Goal: Transaction & Acquisition: Subscribe to service/newsletter

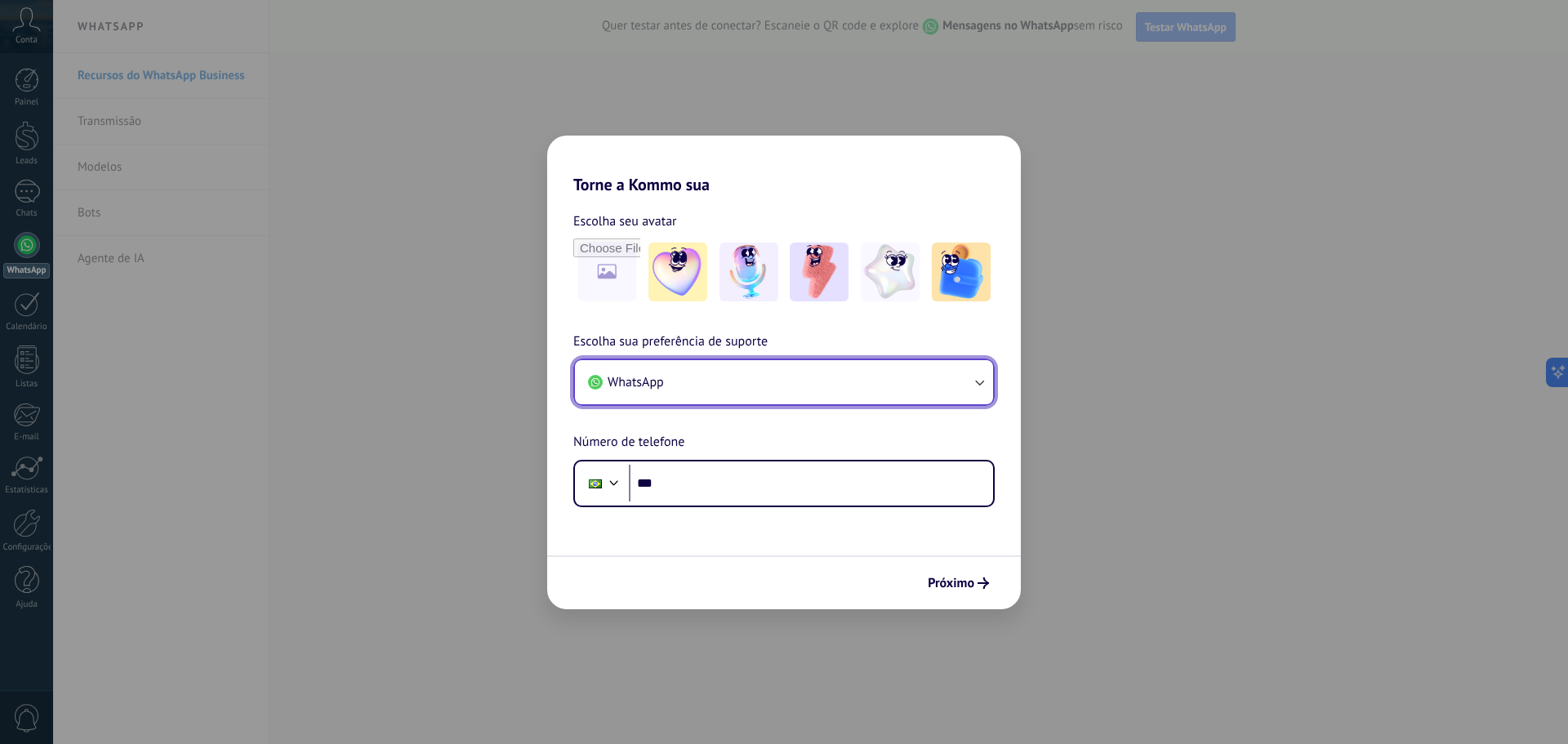
click at [956, 380] on button "WhatsApp" at bounding box center [784, 383] width 418 height 44
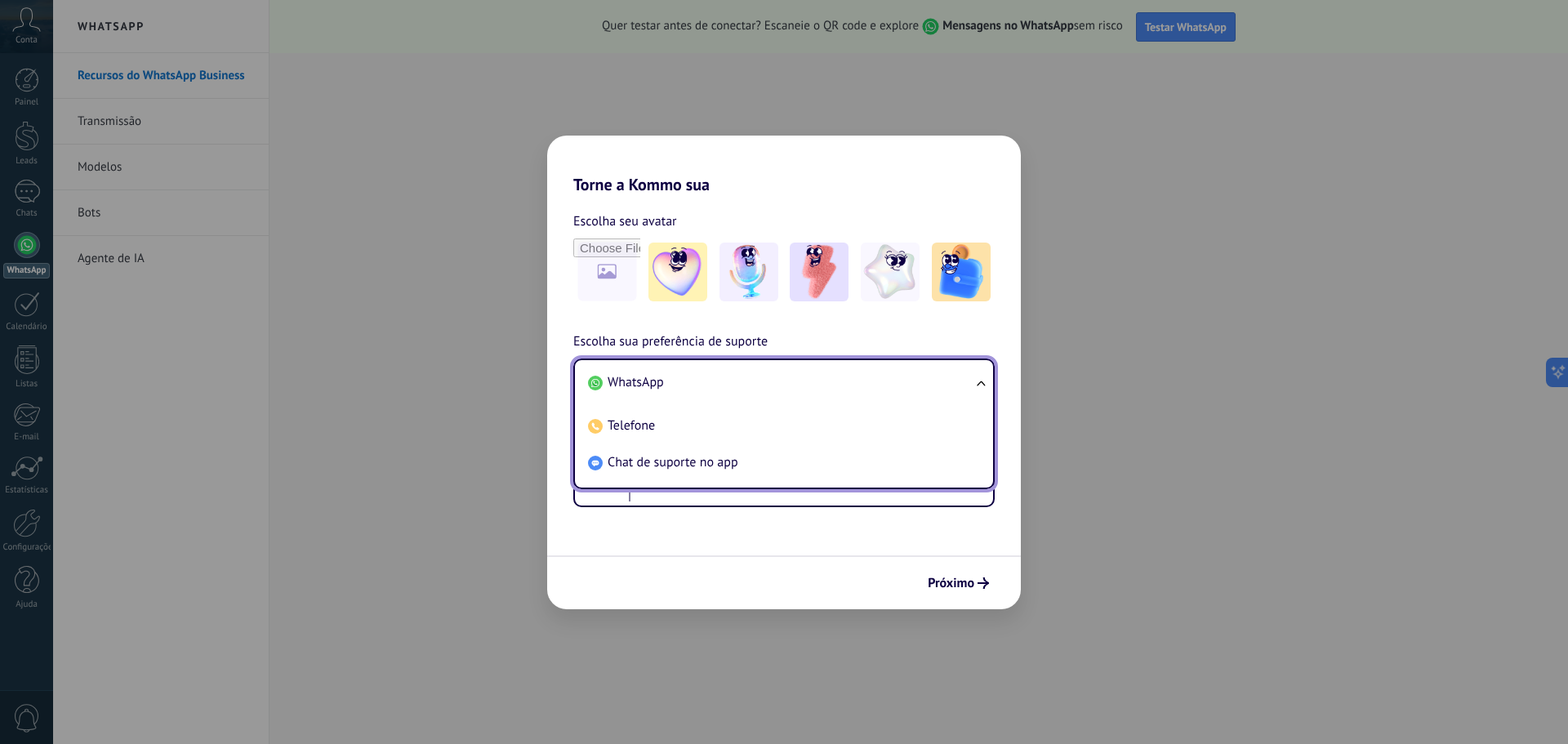
click at [956, 380] on li "WhatsApp" at bounding box center [780, 382] width 398 height 36
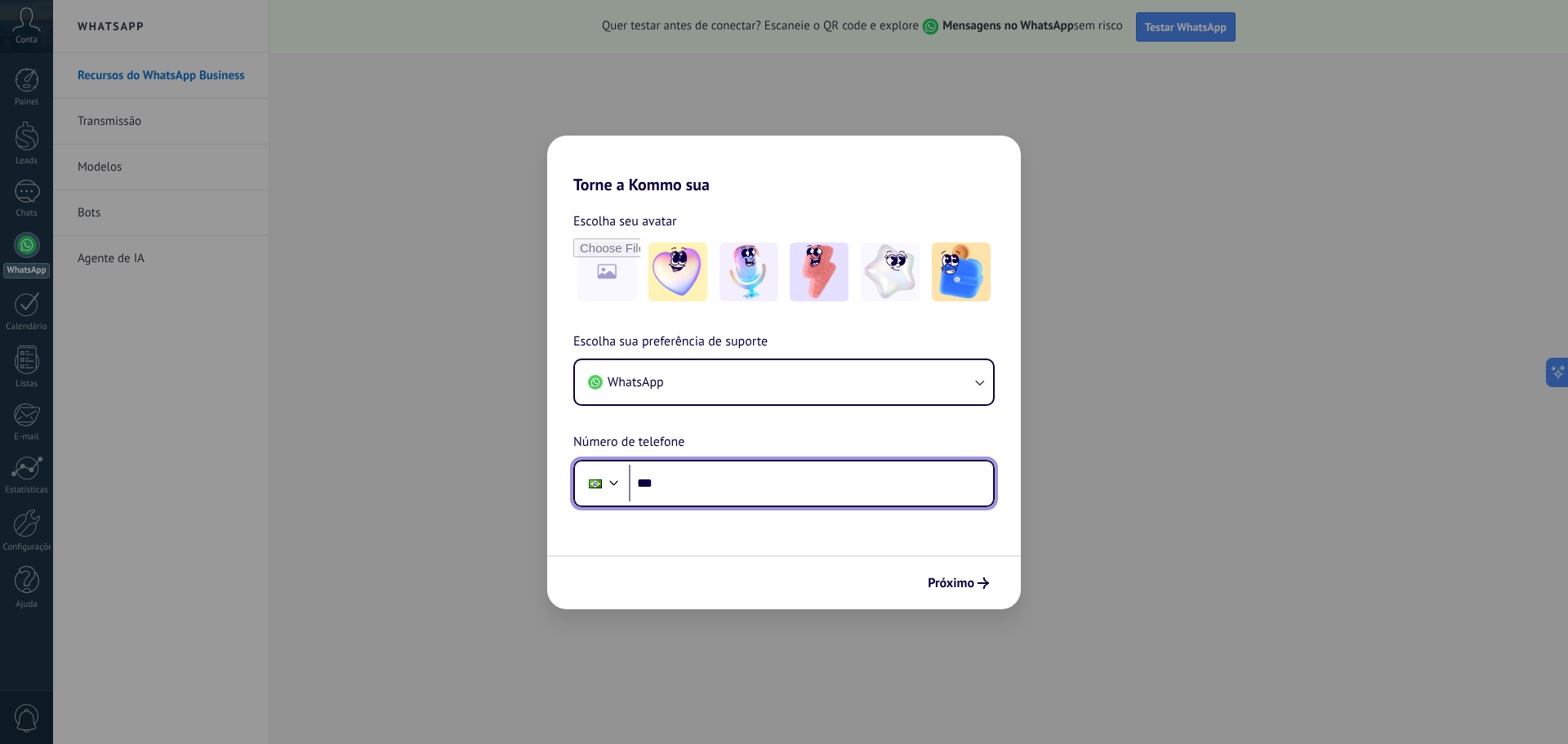
click at [700, 495] on input "***" at bounding box center [810, 484] width 364 height 37
click at [732, 491] on input "********" at bounding box center [810, 484] width 364 height 37
click at [714, 487] on input "********" at bounding box center [810, 484] width 364 height 37
paste input "********"
click at [816, 490] on input "**********" at bounding box center [810, 484] width 364 height 37
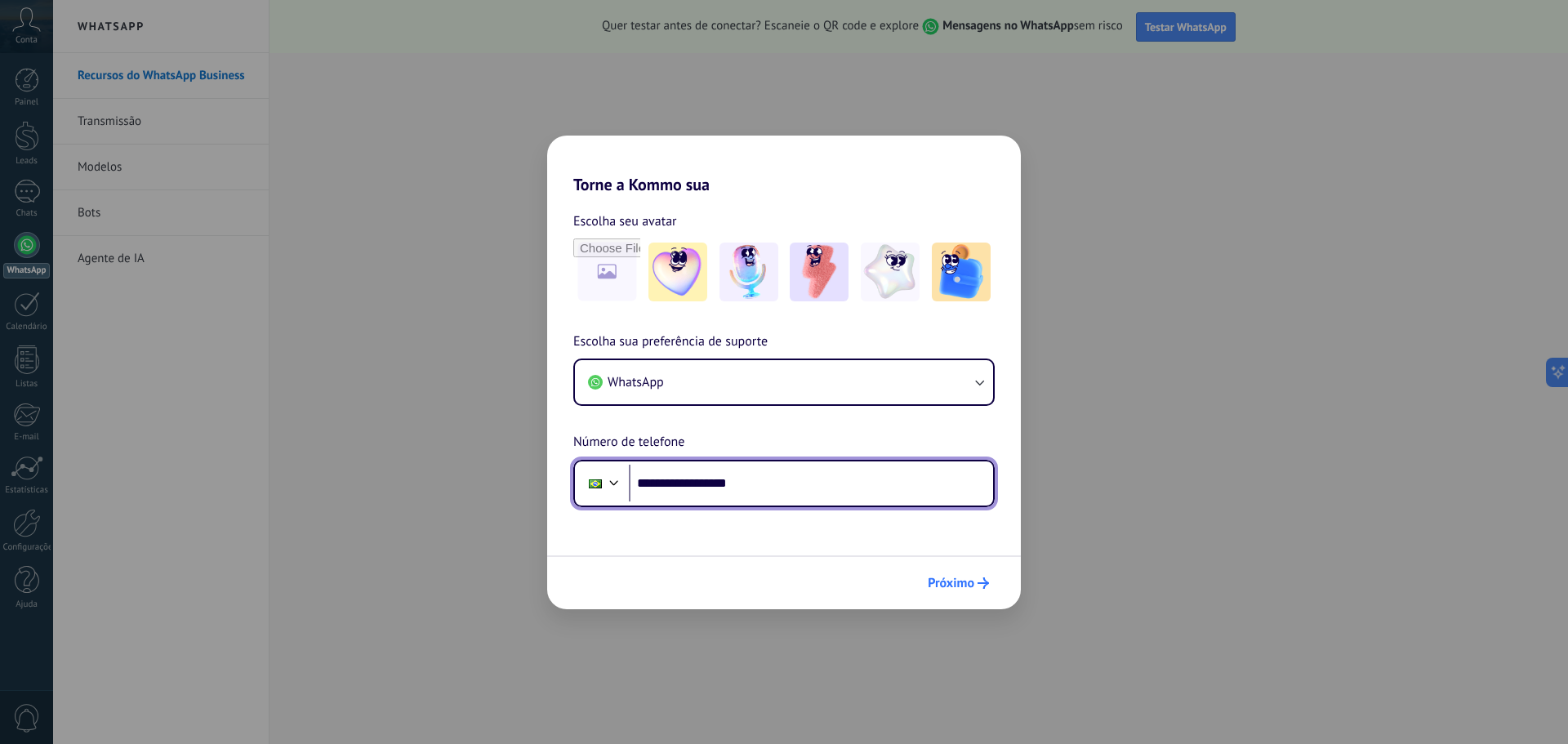
type input "**********"
click at [965, 582] on span "Próximo" at bounding box center [950, 583] width 46 height 12
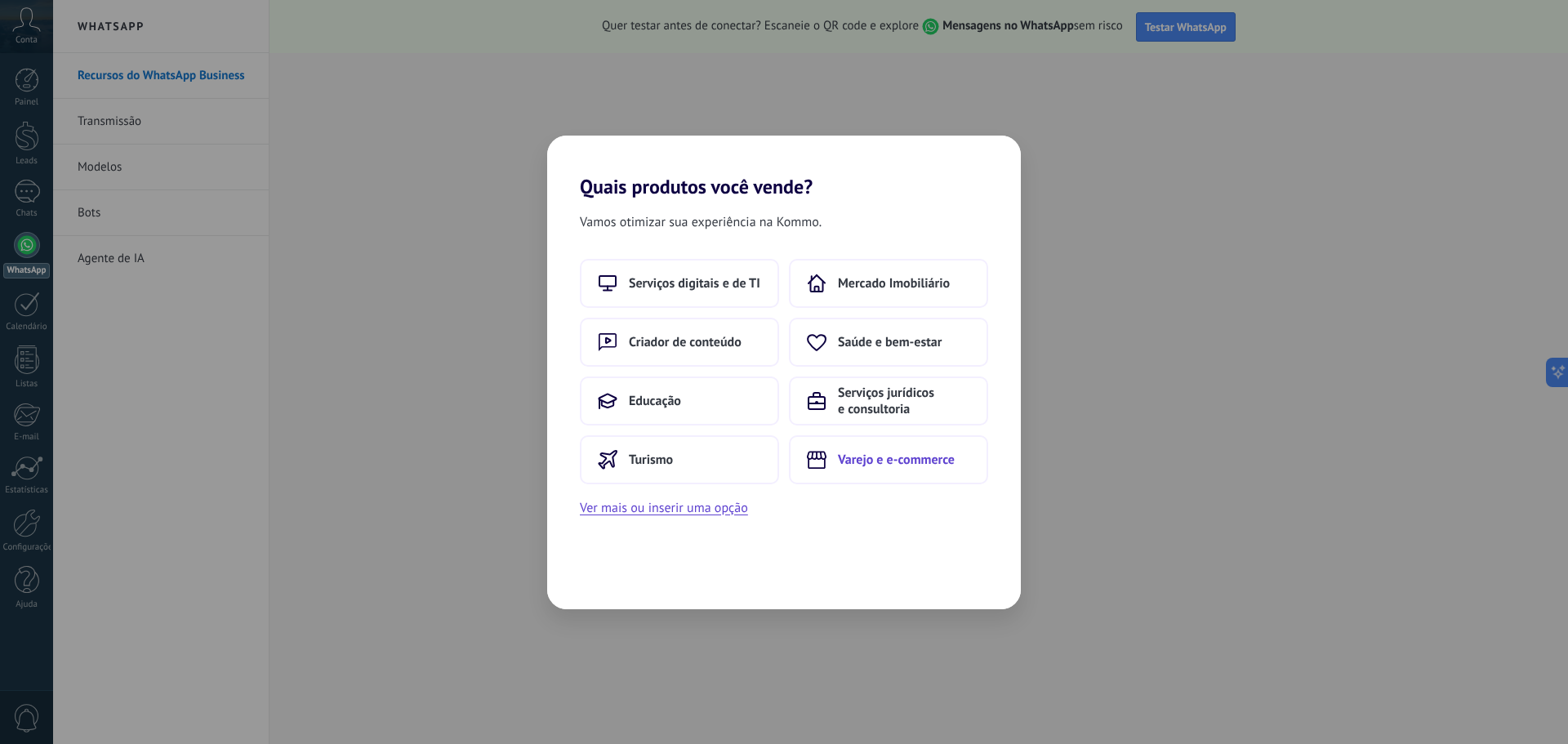
click at [895, 463] on span "Varejo e e-commerce" at bounding box center [896, 460] width 117 height 16
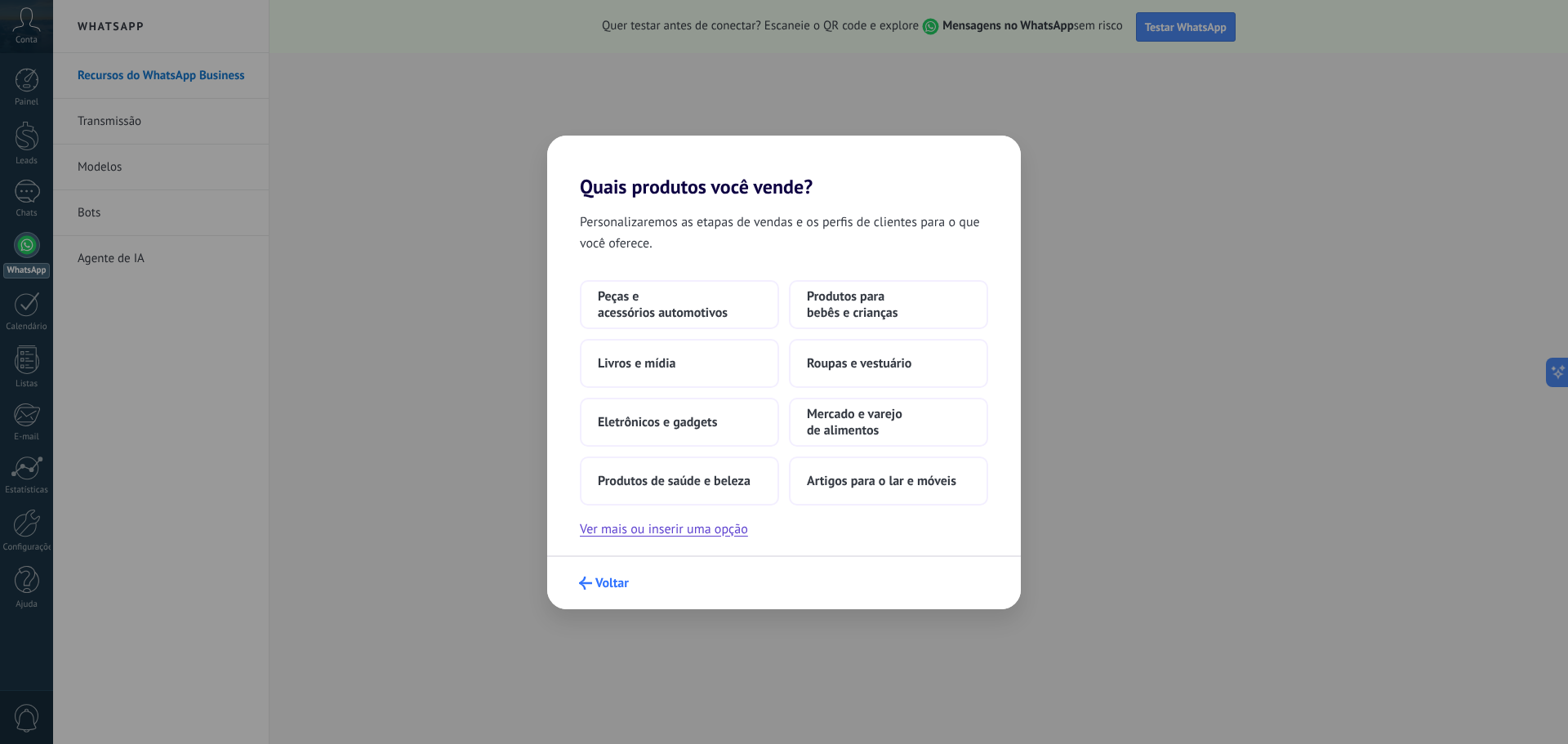
click at [603, 579] on span "Voltar" at bounding box center [612, 583] width 34 height 12
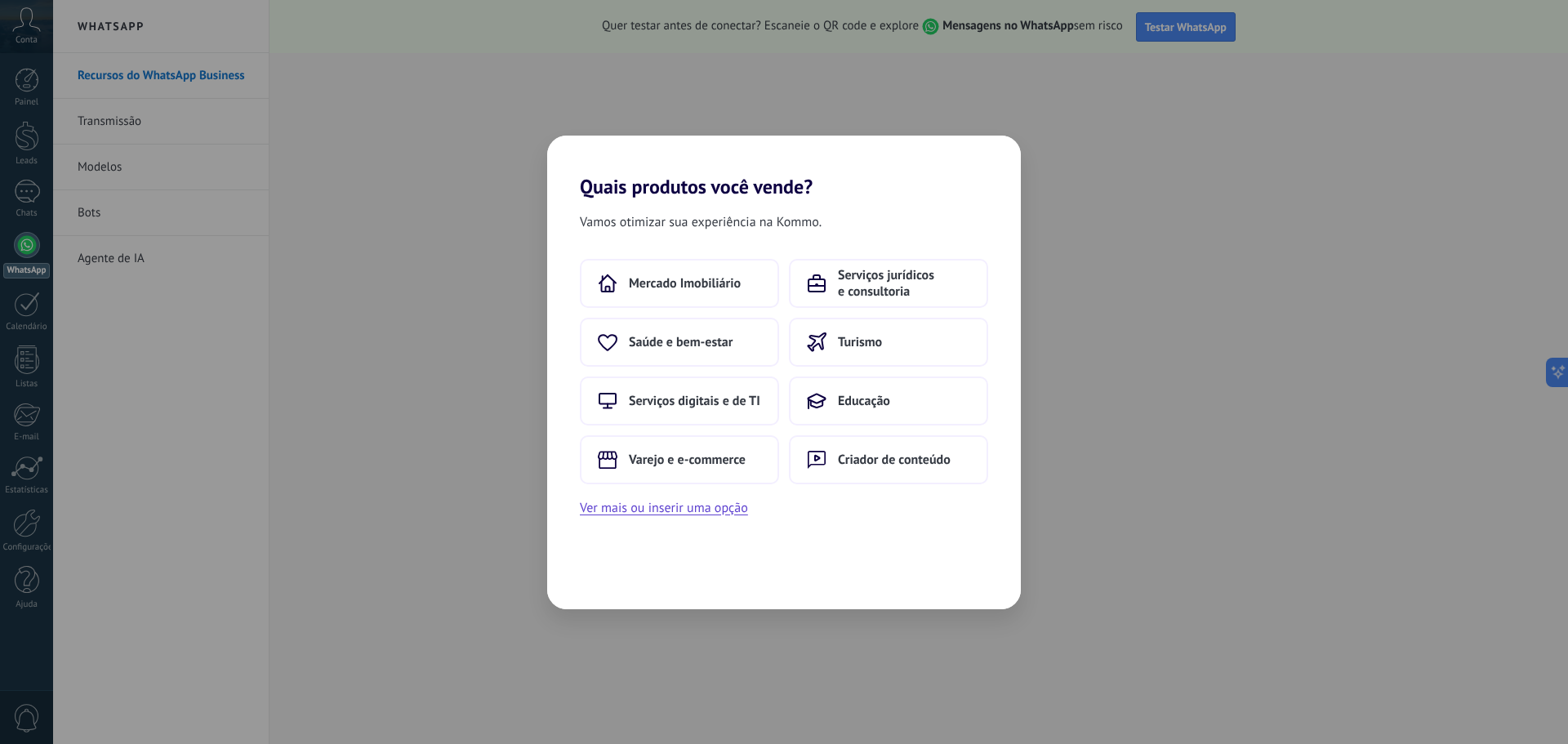
drag, startPoint x: 889, startPoint y: 458, endPoint x: 752, endPoint y: 493, distance: 141.4
click at [785, 503] on div "Mercado Imobiliário Serviços jurídicos e consultoria Saúde e bem-estar Turismo …" at bounding box center [784, 389] width 474 height 260
click at [713, 469] on button "Varejo e e-commerce" at bounding box center [679, 459] width 200 height 49
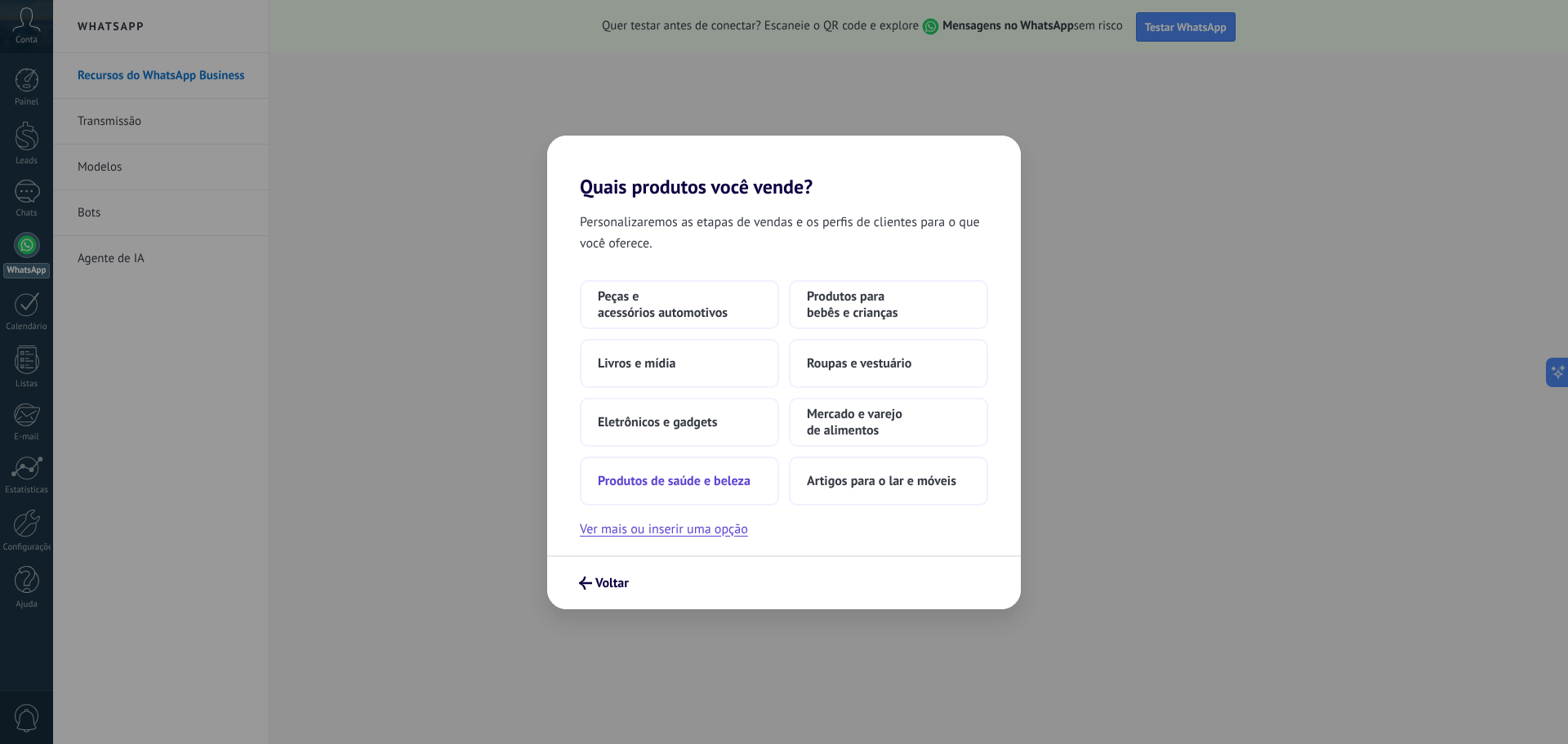
click at [697, 483] on span "Produtos de saúde e beleza" at bounding box center [674, 481] width 153 height 16
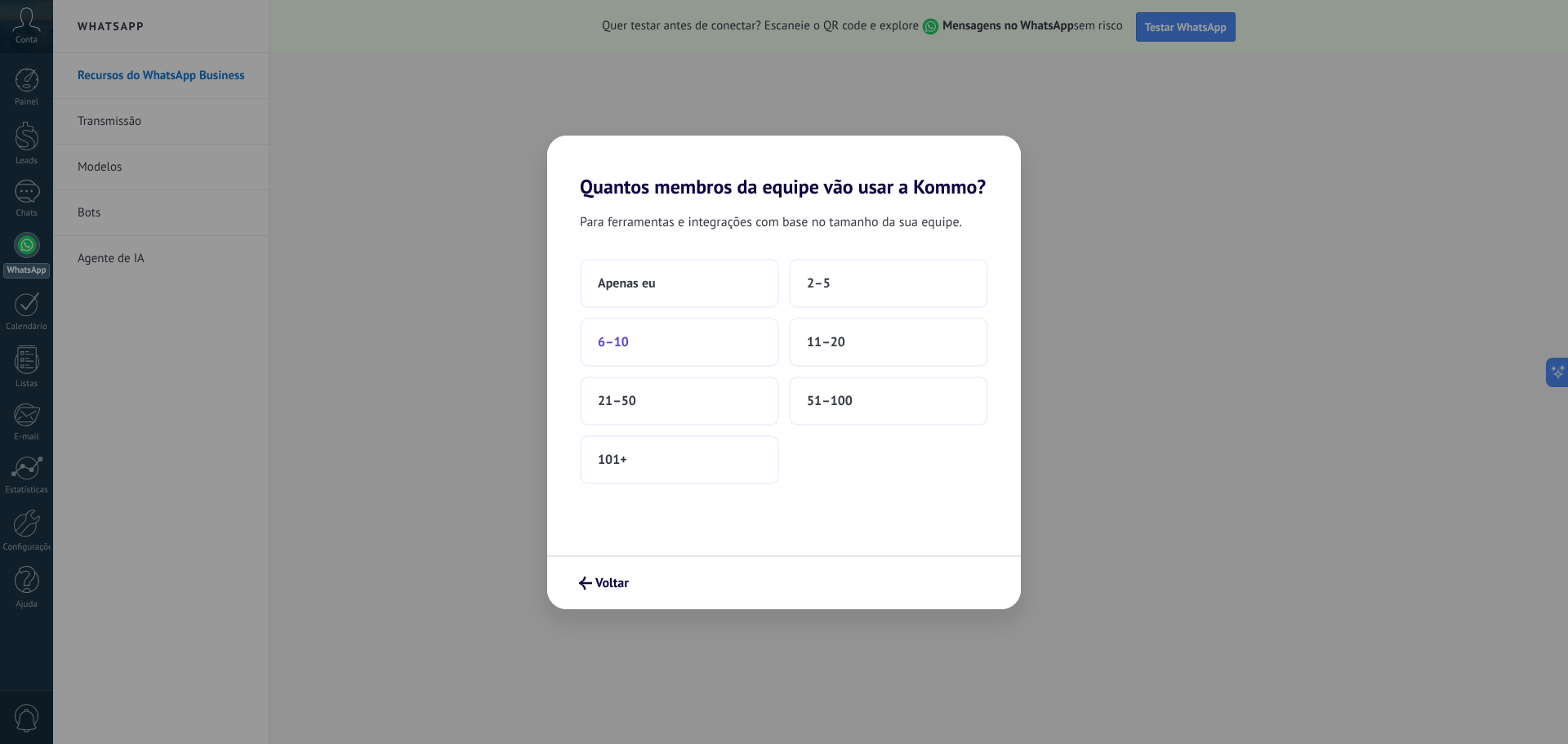
click at [659, 343] on button "6–10" at bounding box center [679, 342] width 200 height 49
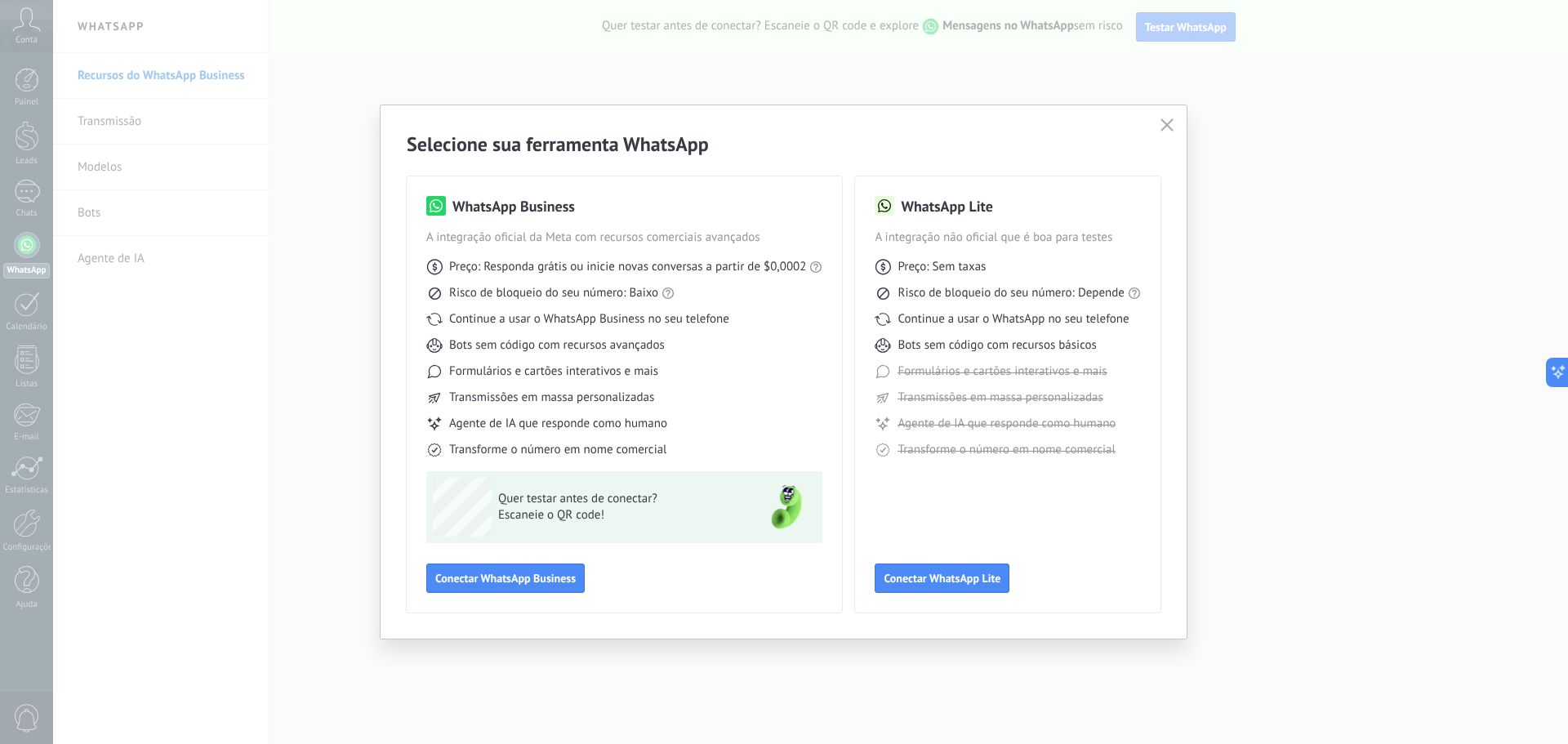
drag, startPoint x: 492, startPoint y: 578, endPoint x: 696, endPoint y: 414, distance: 261.7
click at [697, 426] on div "WhatsApp Business A integração oficial da Meta com recursos comerciais avançado…" at bounding box center [624, 394] width 396 height 397
click at [524, 581] on span "Conectar WhatsApp Business" at bounding box center [505, 578] width 140 height 12
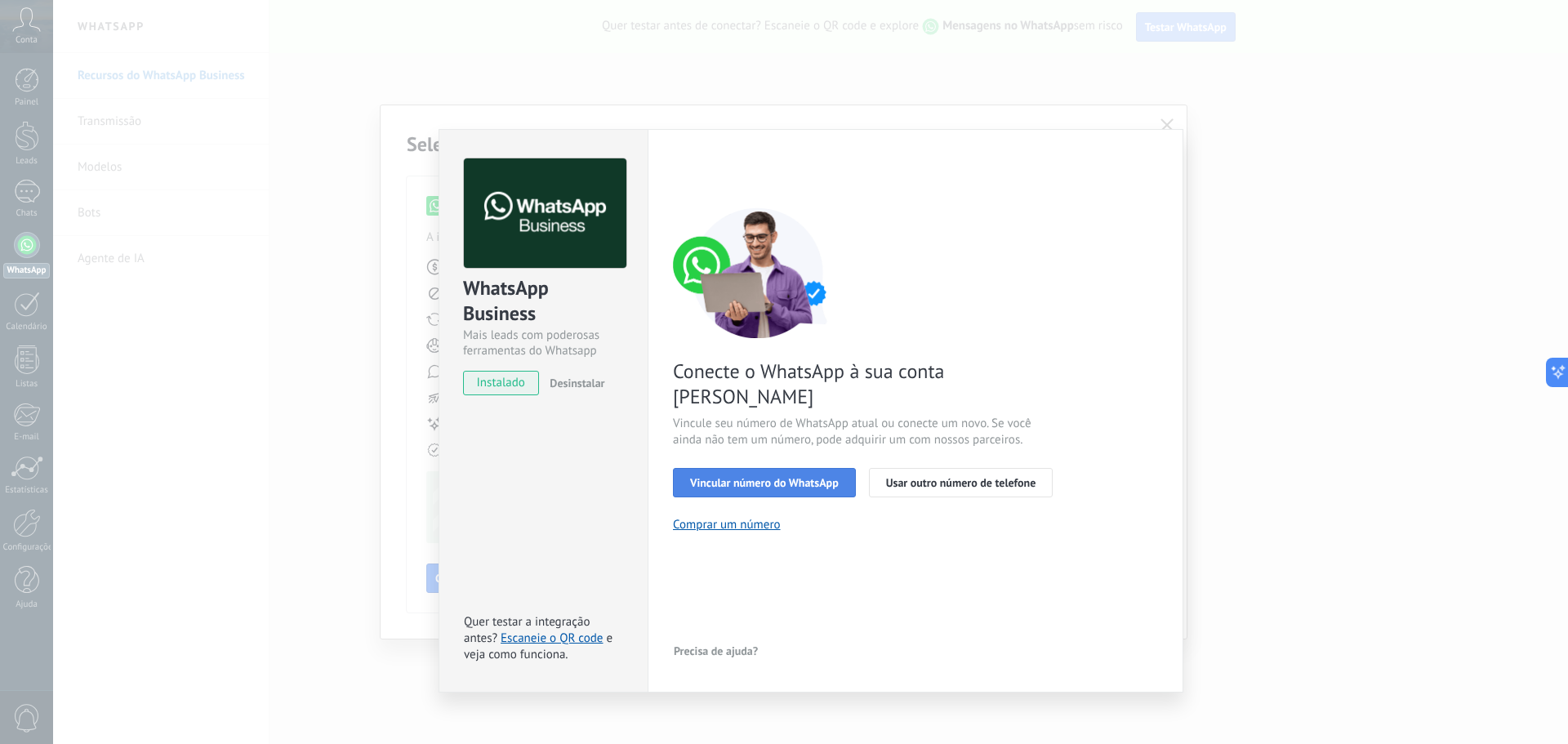
click at [753, 477] on span "Vincular número do WhatsApp" at bounding box center [763, 482] width 148 height 12
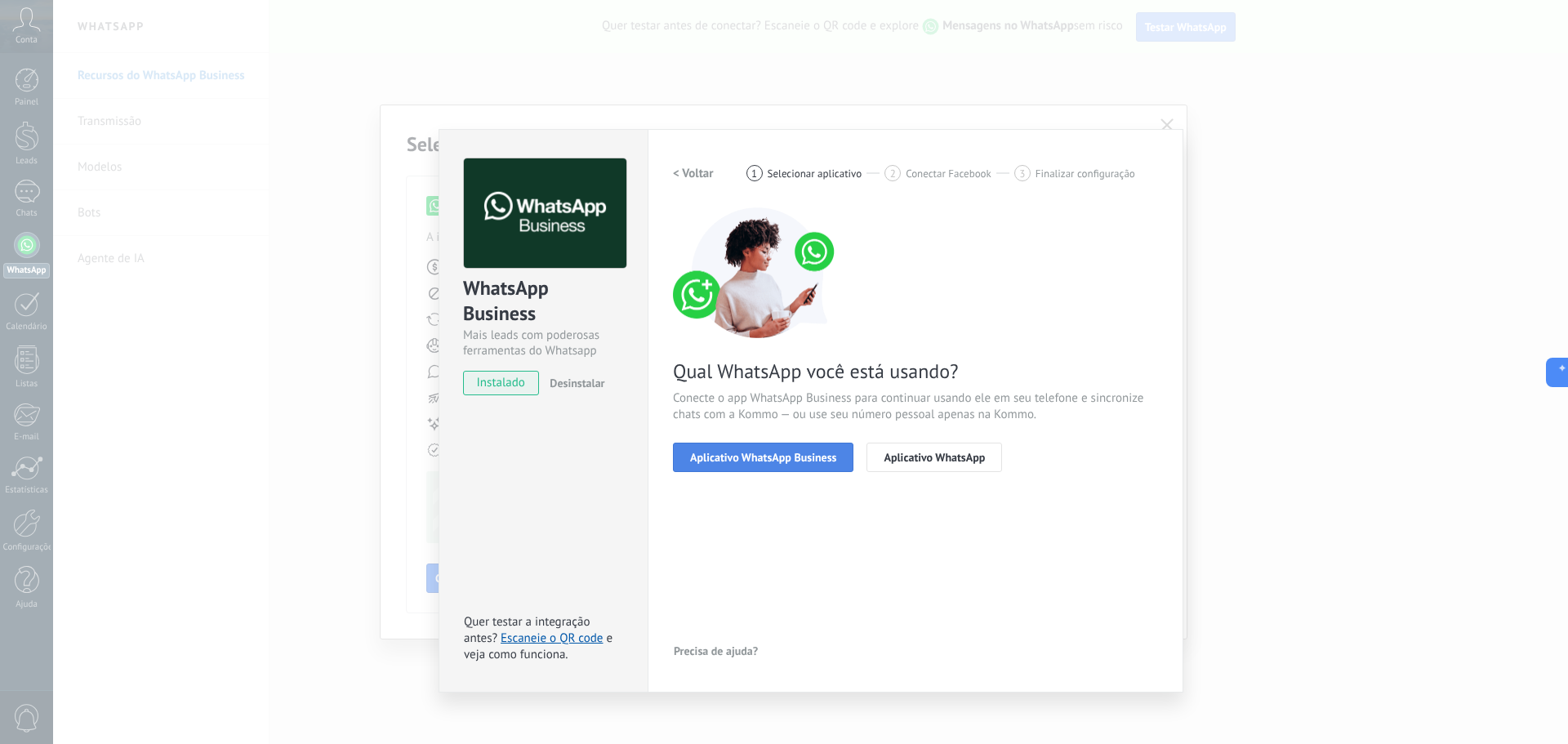
click at [752, 460] on span "Aplicativo WhatsApp Business" at bounding box center [762, 457] width 146 height 12
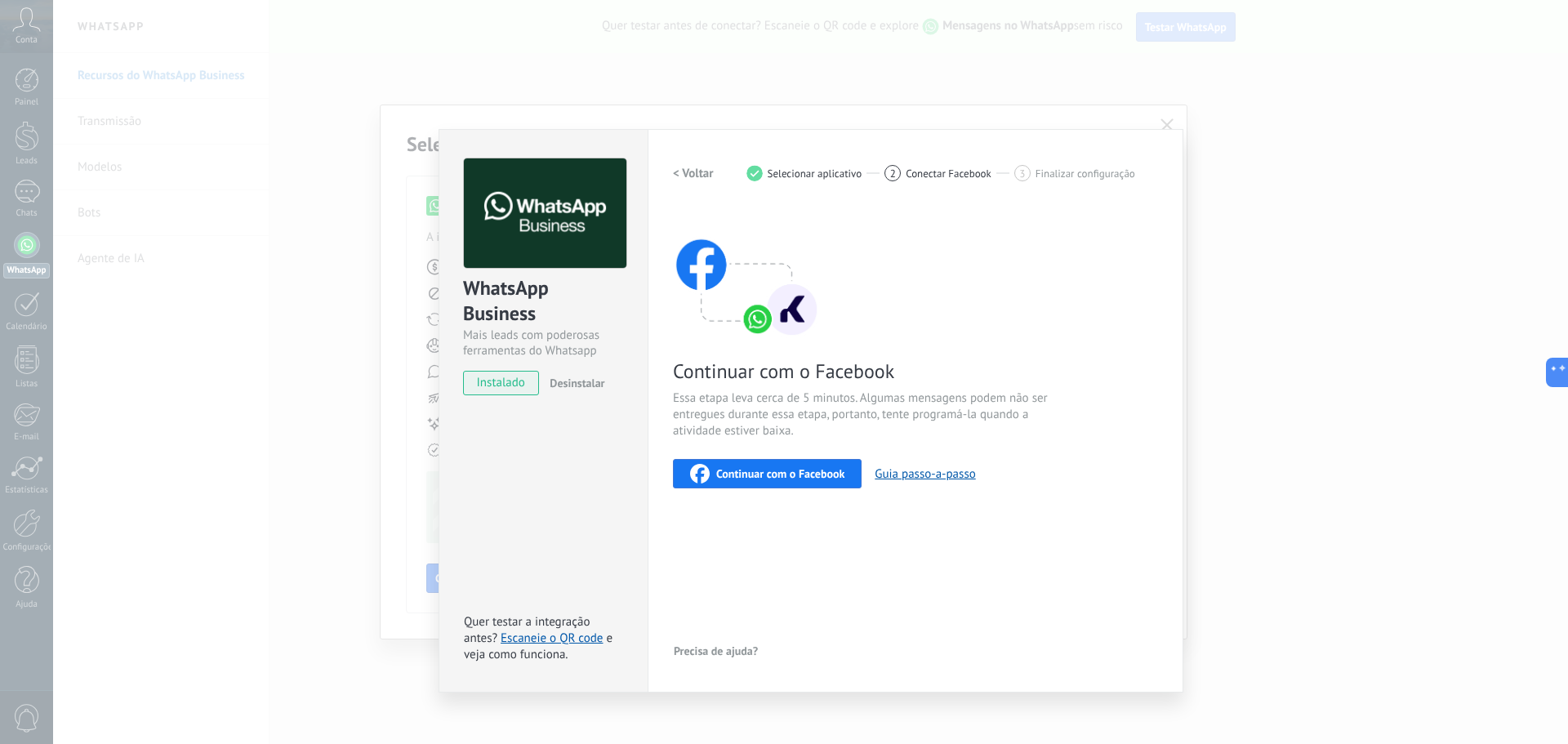
click at [758, 474] on span "Continuar com o Facebook" at bounding box center [780, 473] width 128 height 12
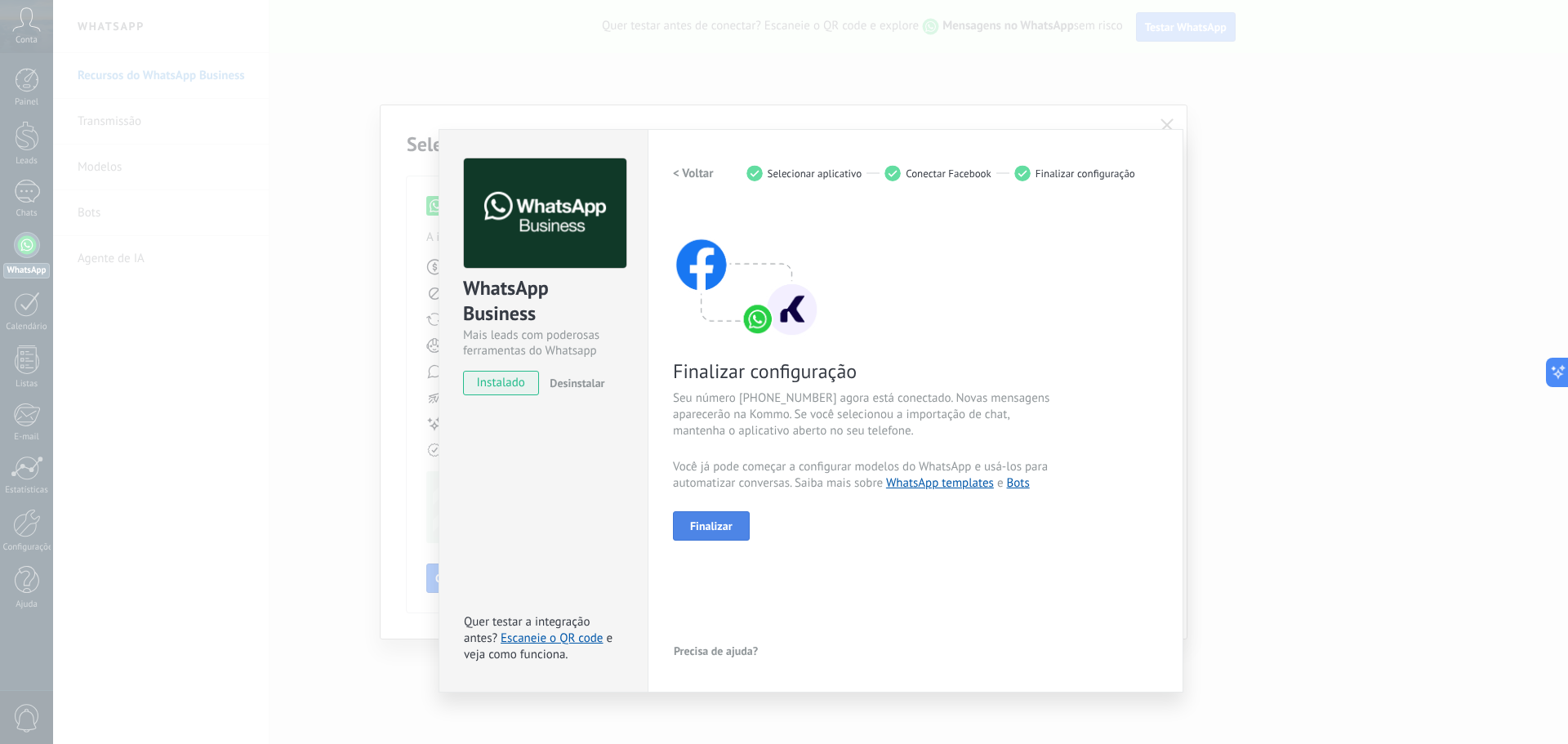
click at [721, 526] on span "Finalizar" at bounding box center [711, 526] width 43 height 12
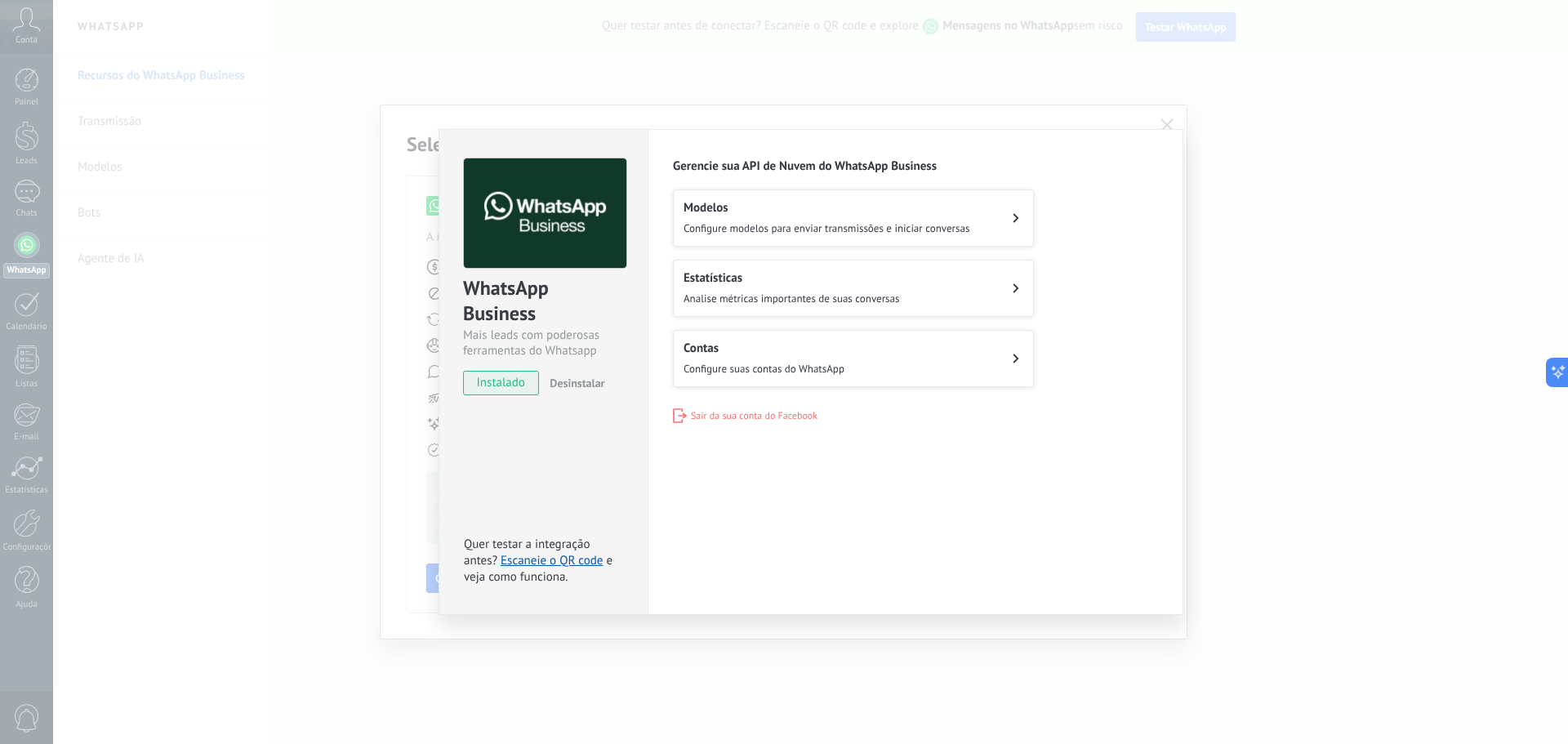
click at [966, 218] on div "Modelos Configure modelos para enviar transmissões e iniciar conversas" at bounding box center [826, 218] width 286 height 36
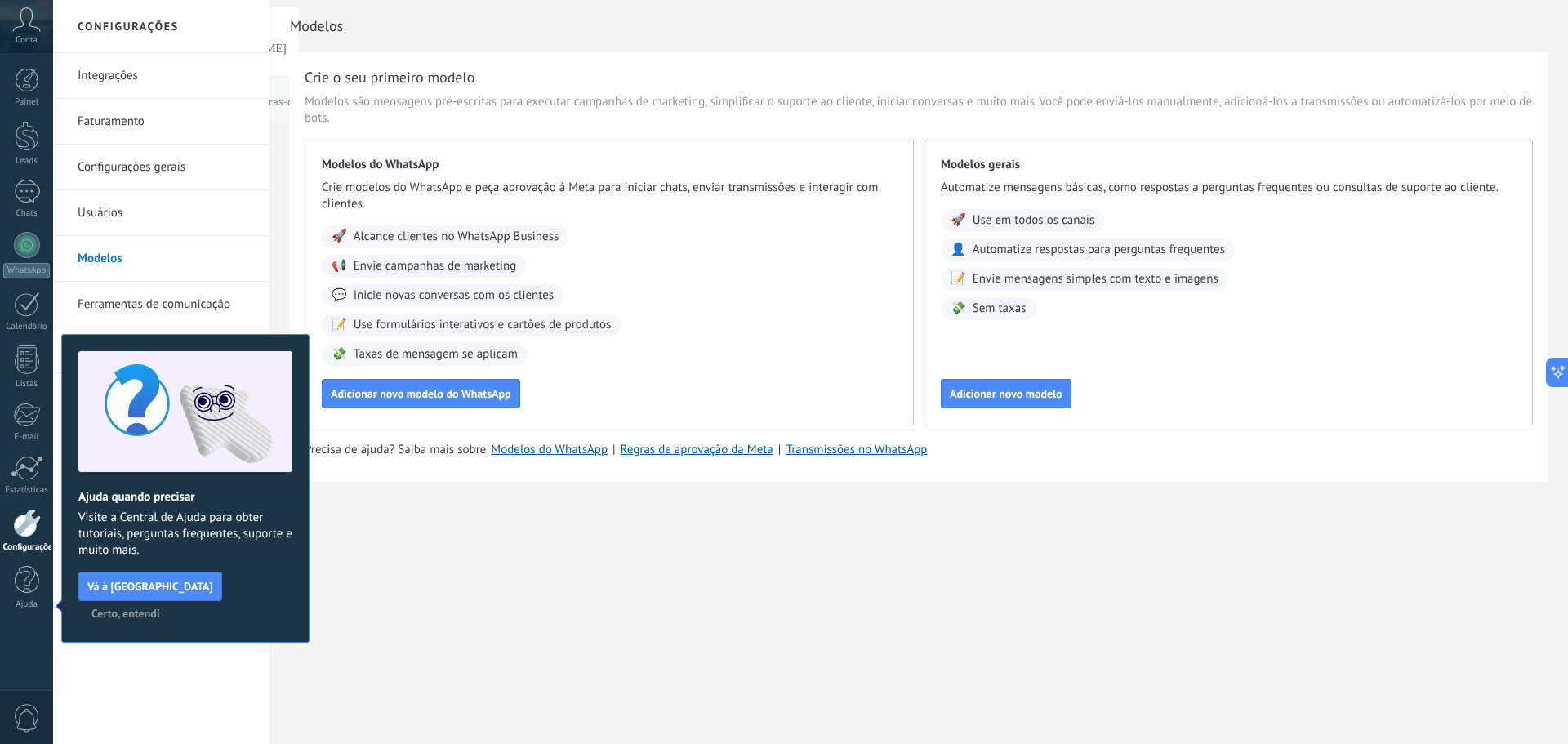
click at [160, 608] on span "Certo, entendi" at bounding box center [125, 613] width 68 height 12
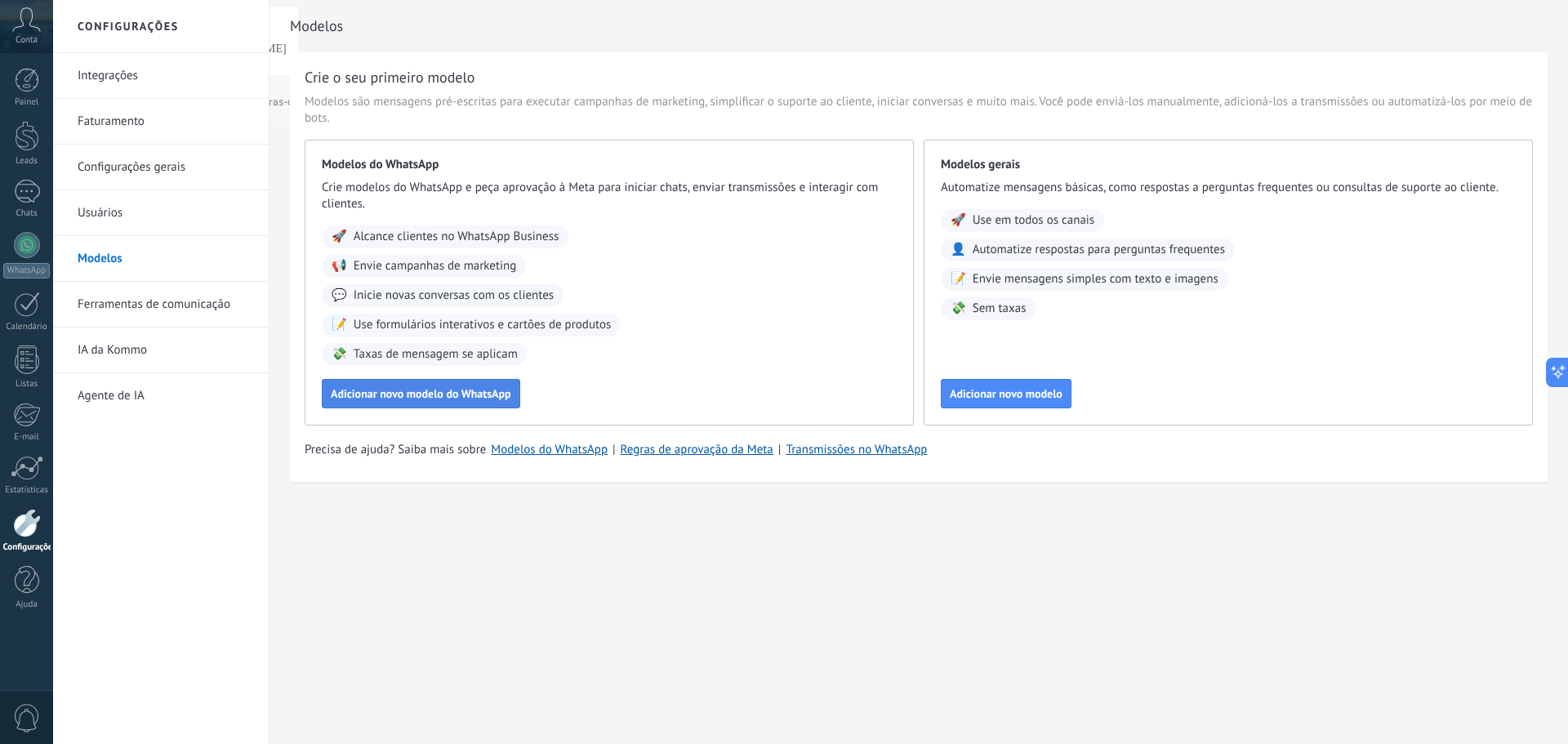
click at [421, 396] on span "Adicionar novo modelo do WhatsApp" at bounding box center [421, 393] width 180 height 12
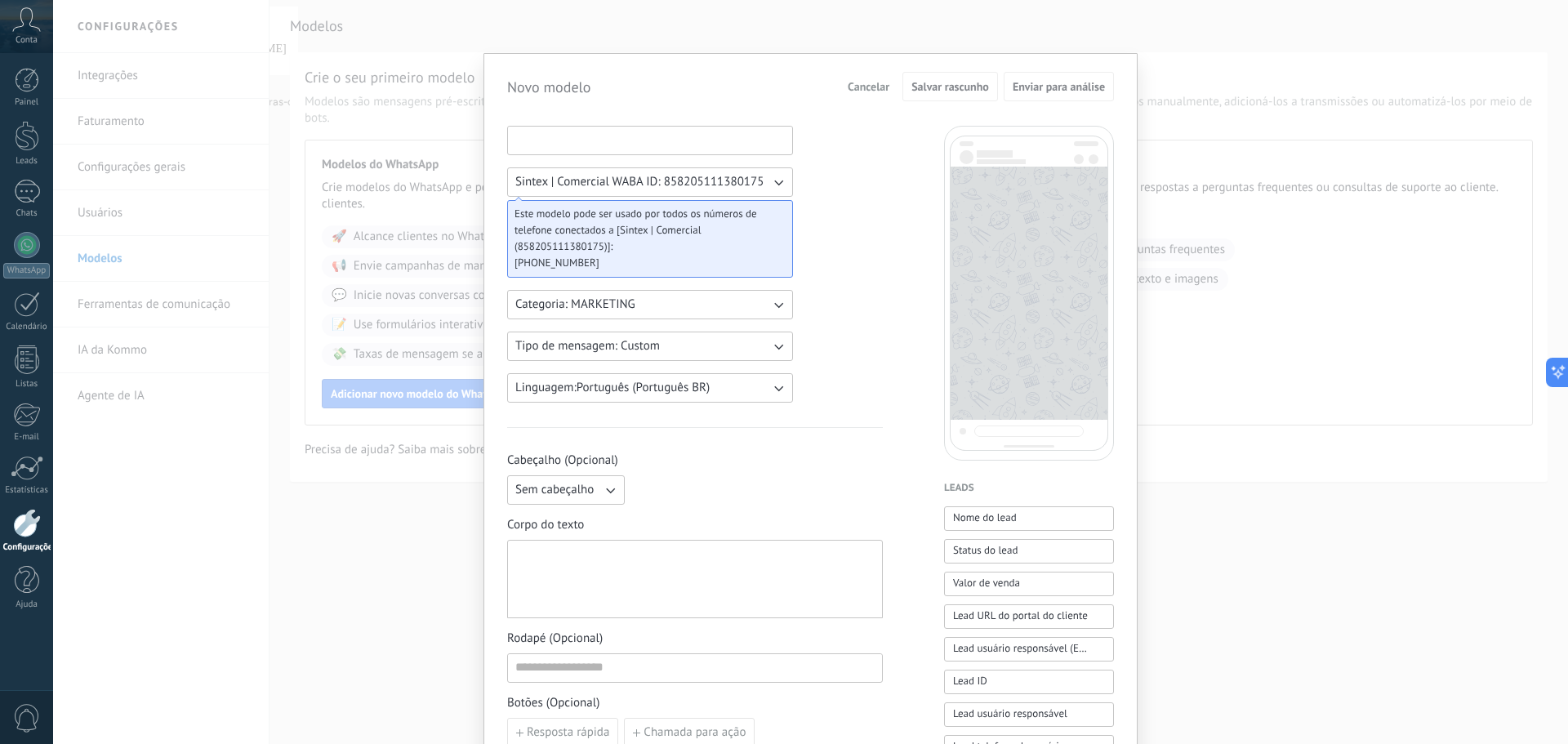
click at [682, 138] on input at bounding box center [650, 139] width 284 height 26
click at [846, 181] on div "Sintex | Comercial WABA ID: 858205111380175 Este modelo pode ser usado por todo…" at bounding box center [694, 677] width 375 height 1104
click at [773, 312] on icon "button" at bounding box center [778, 305] width 16 height 16
click at [846, 307] on div "Sintex | Comercial WABA ID: 858205111380175 Este modelo pode ser usado por todo…" at bounding box center [694, 677] width 375 height 1104
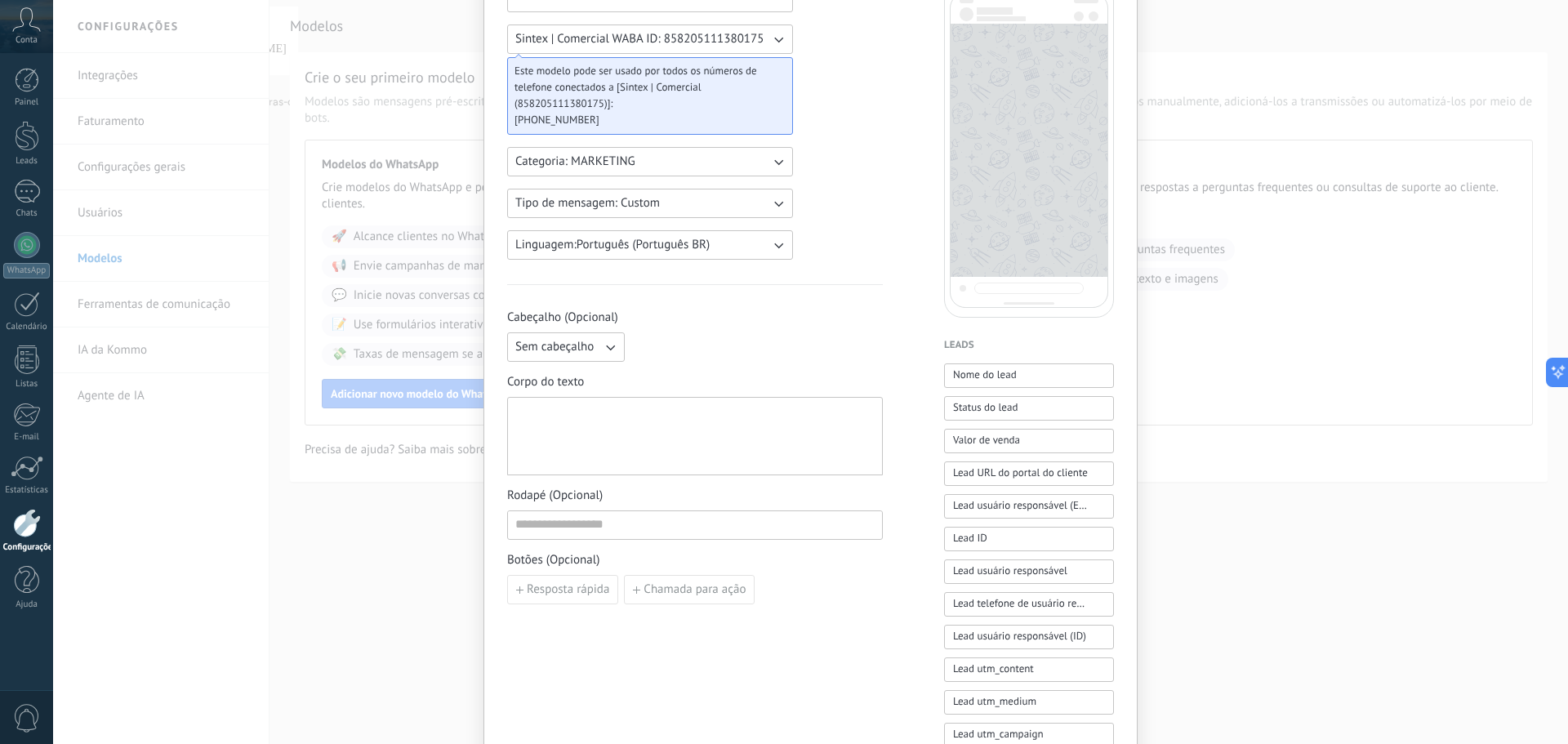
scroll to position [163, 0]
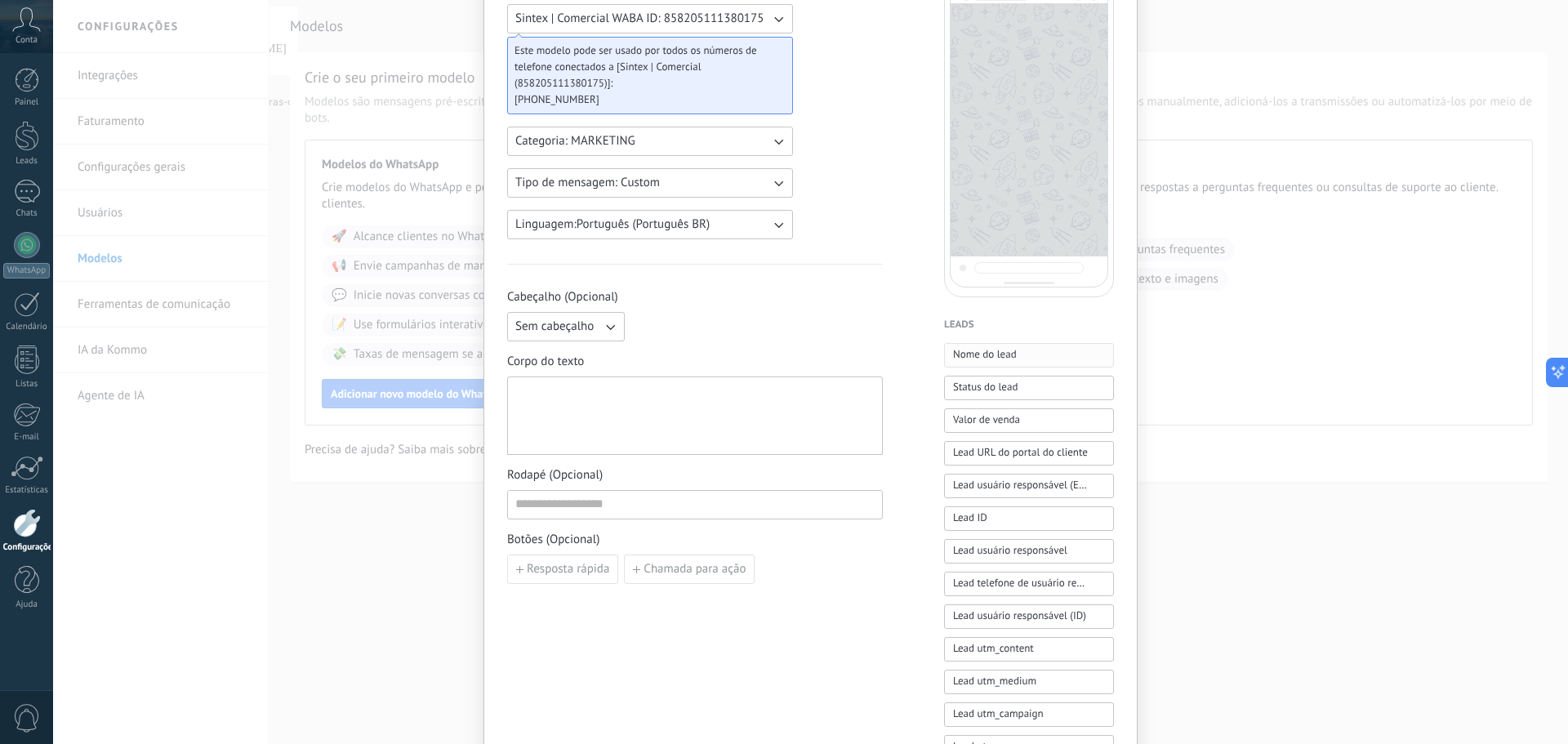
click at [1016, 355] on button "Nome do lead" at bounding box center [1028, 355] width 169 height 25
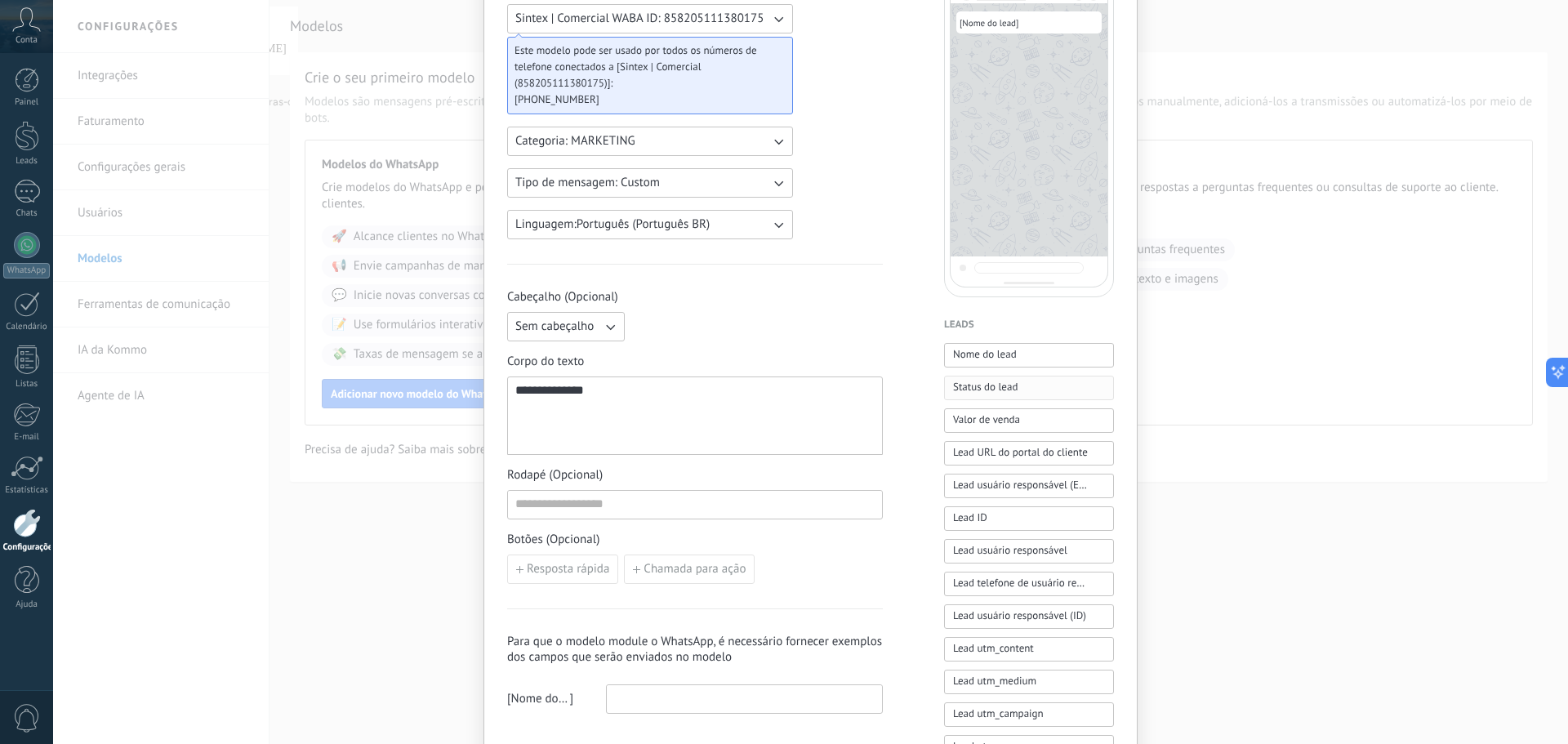
click at [1017, 387] on button "Status do lead" at bounding box center [1028, 388] width 169 height 25
click at [1022, 419] on button "Valor de venda" at bounding box center [1028, 421] width 169 height 25
drag, startPoint x: 807, startPoint y: 394, endPoint x: 475, endPoint y: 400, distance: 332.1
click at [475, 400] on div "**********" at bounding box center [810, 372] width 1515 height 744
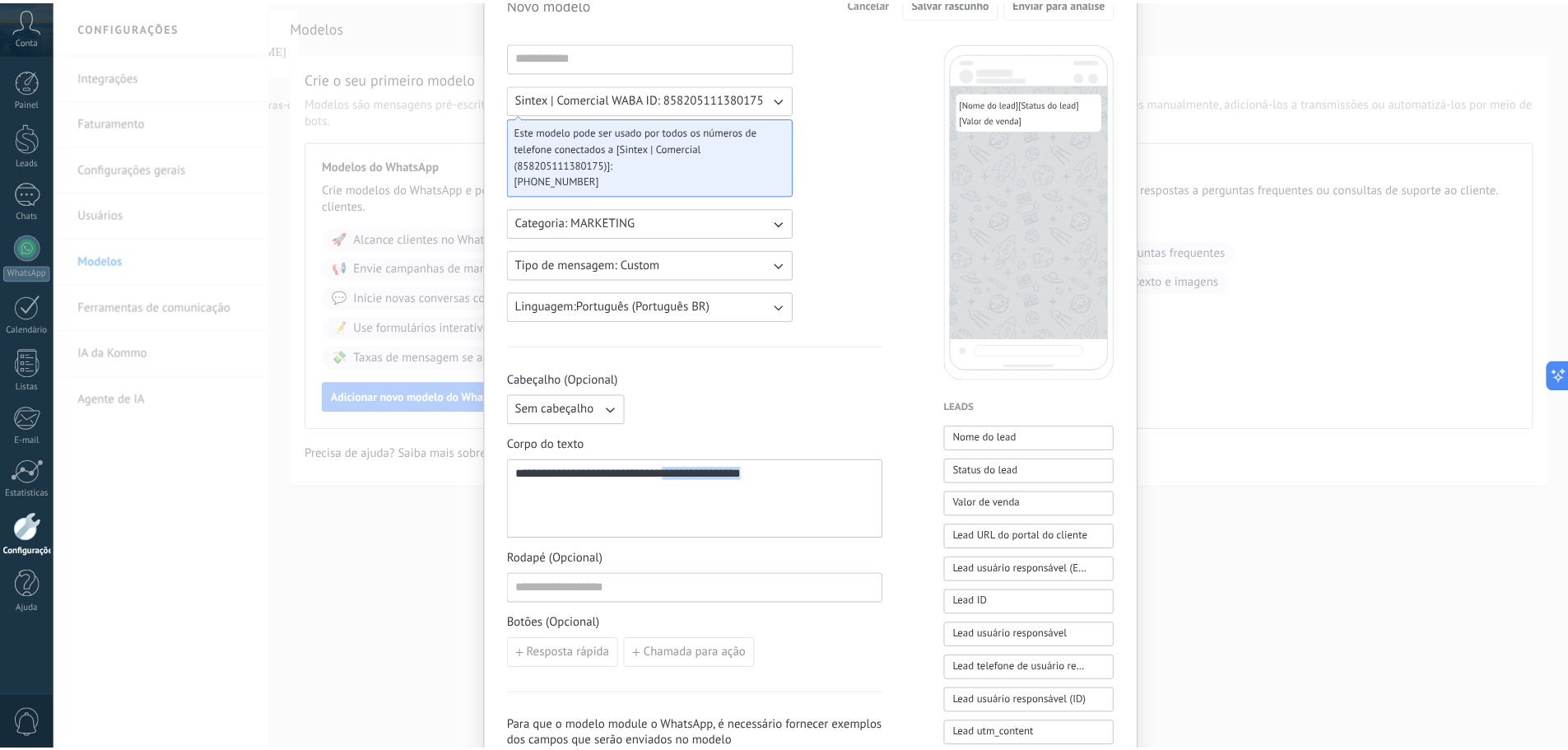
scroll to position [0, 0]
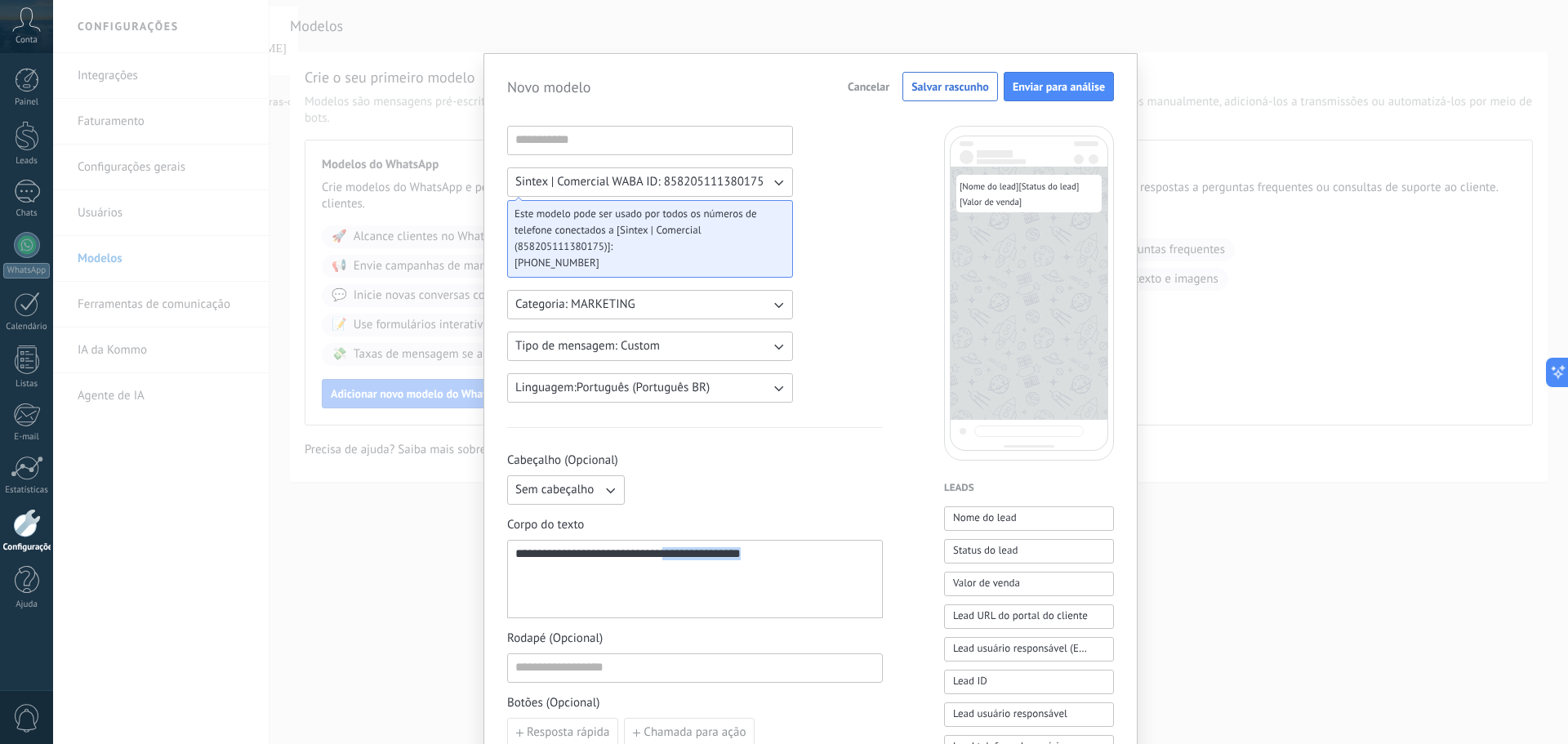
click at [860, 89] on span "Cancelar" at bounding box center [868, 86] width 42 height 12
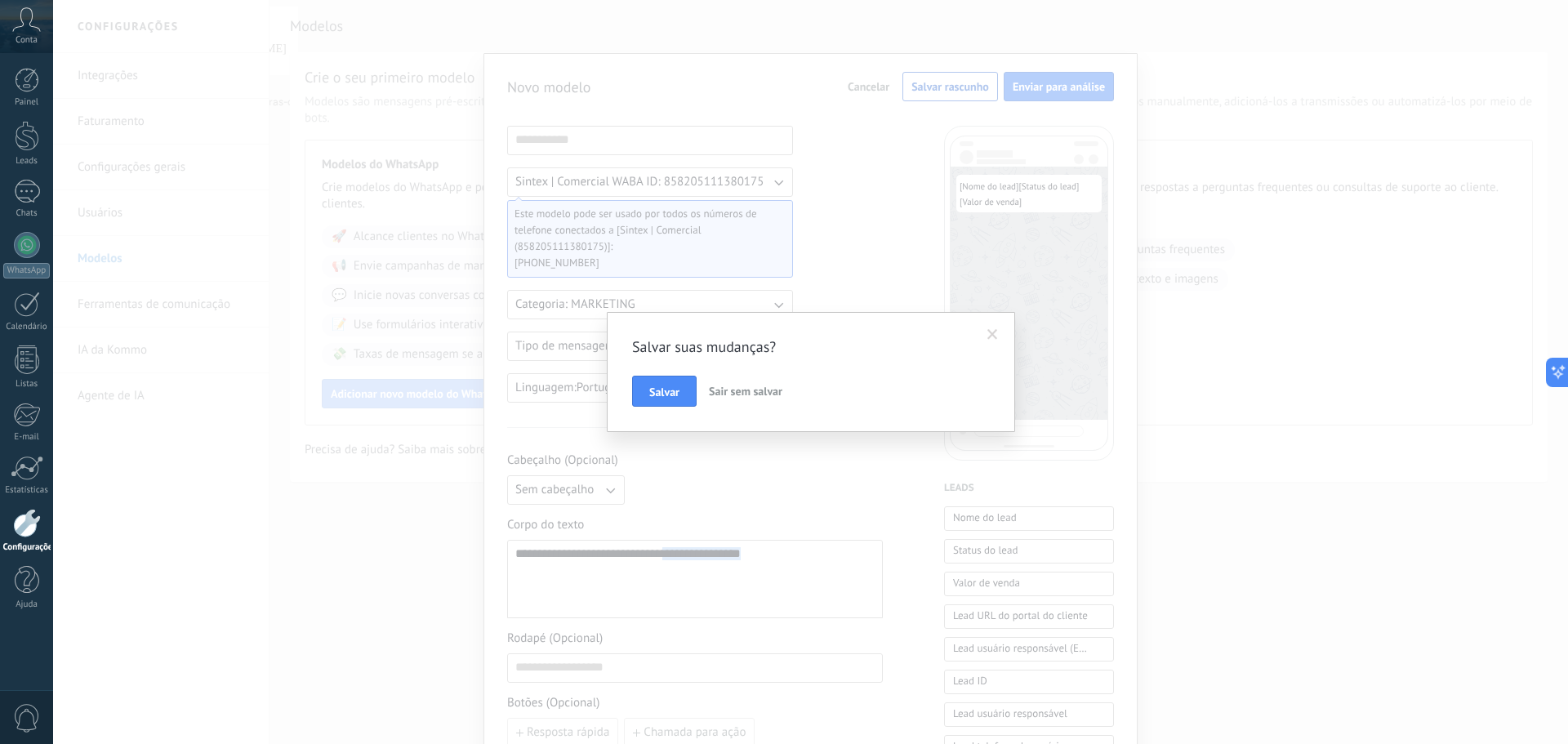
click at [752, 393] on span "Sair sem salvar" at bounding box center [745, 391] width 74 height 15
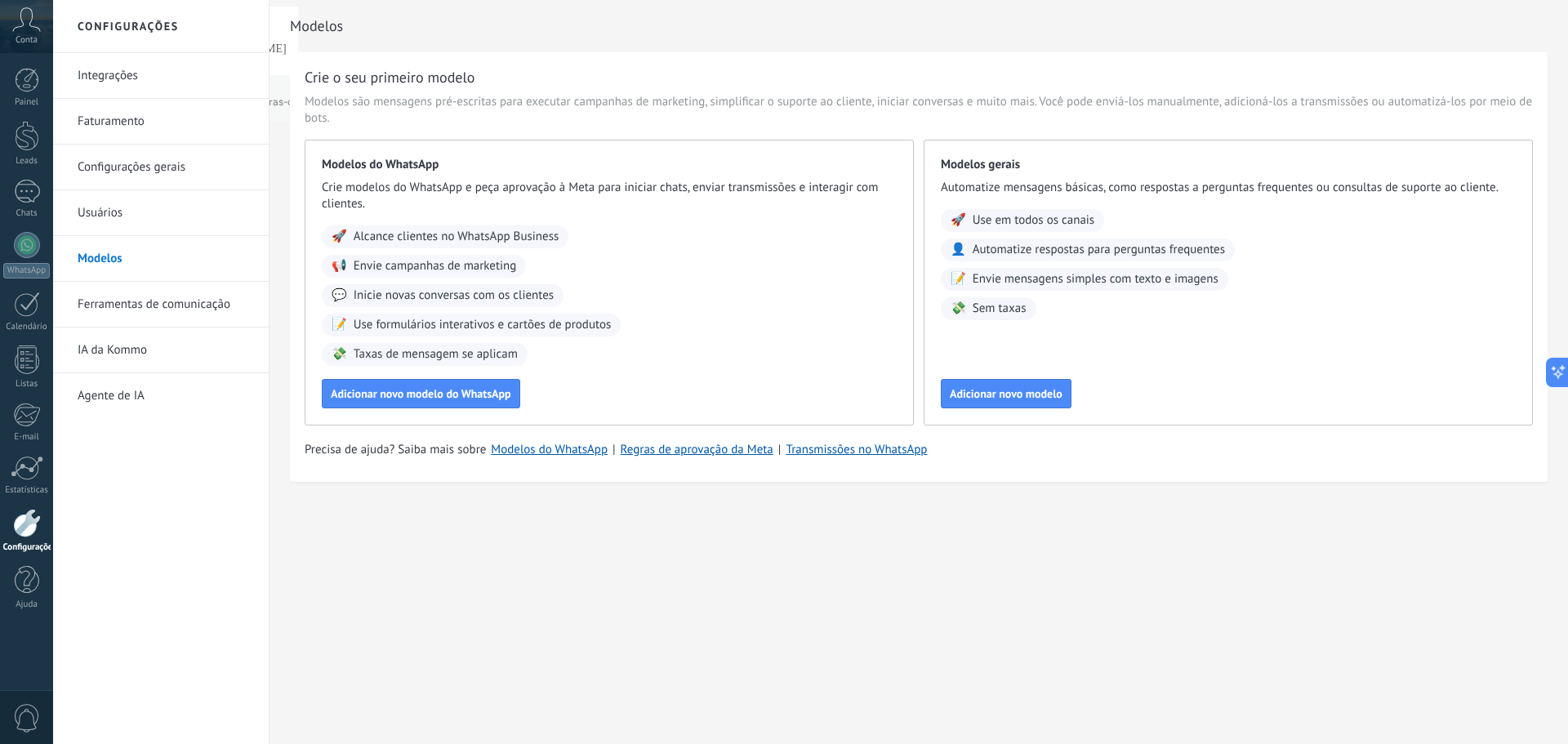
click at [1022, 220] on span "Use em todos os canais" at bounding box center [1033, 220] width 122 height 16
click at [1009, 276] on span "Envie mensagens simples com texto e imagens" at bounding box center [1095, 279] width 246 height 16
click at [981, 313] on span "Sem taxas" at bounding box center [999, 309] width 54 height 16
click at [399, 247] on div "🚀 Alcance clientes no WhatsApp Business" at bounding box center [445, 237] width 247 height 23
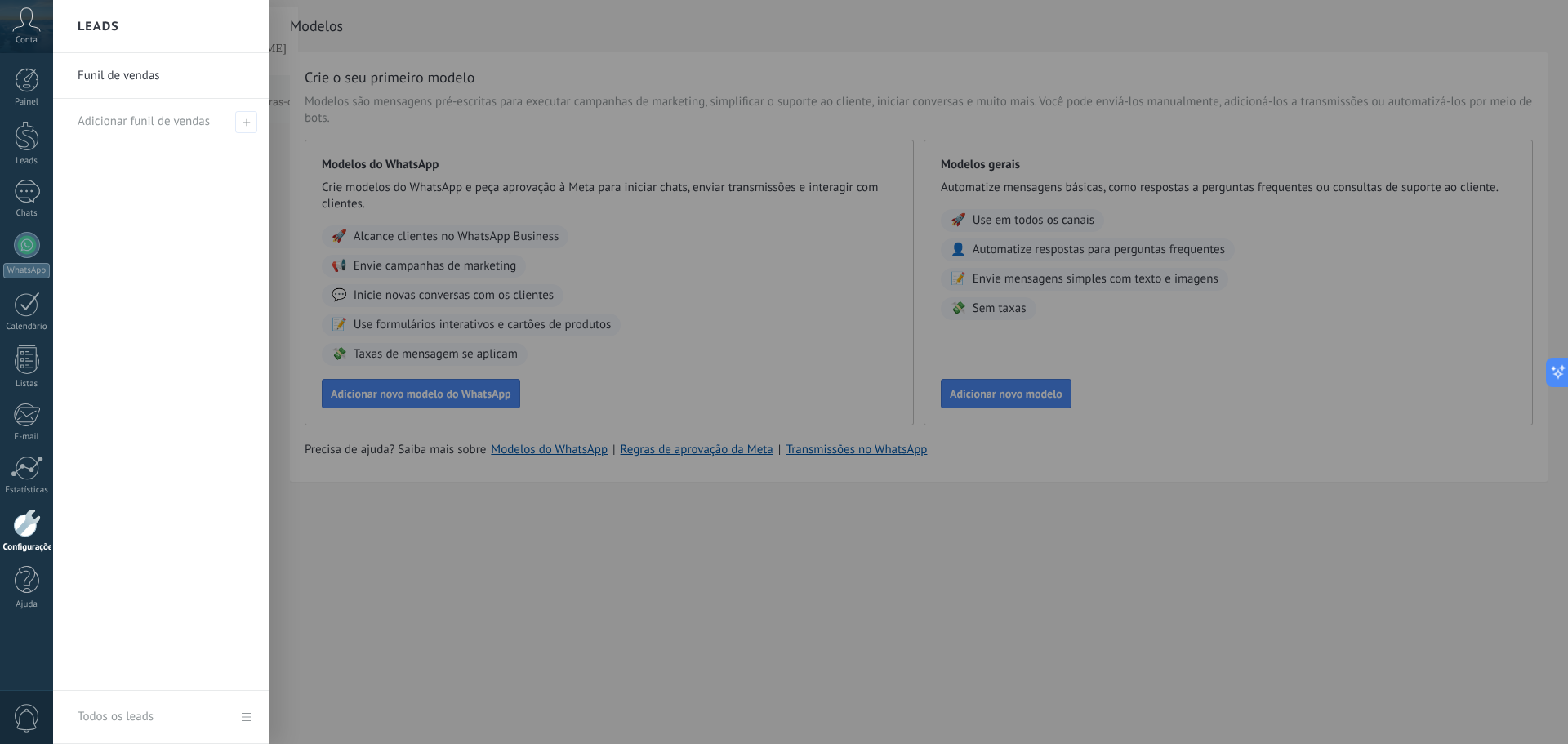
click at [528, 605] on div at bounding box center [837, 372] width 1568 height 744
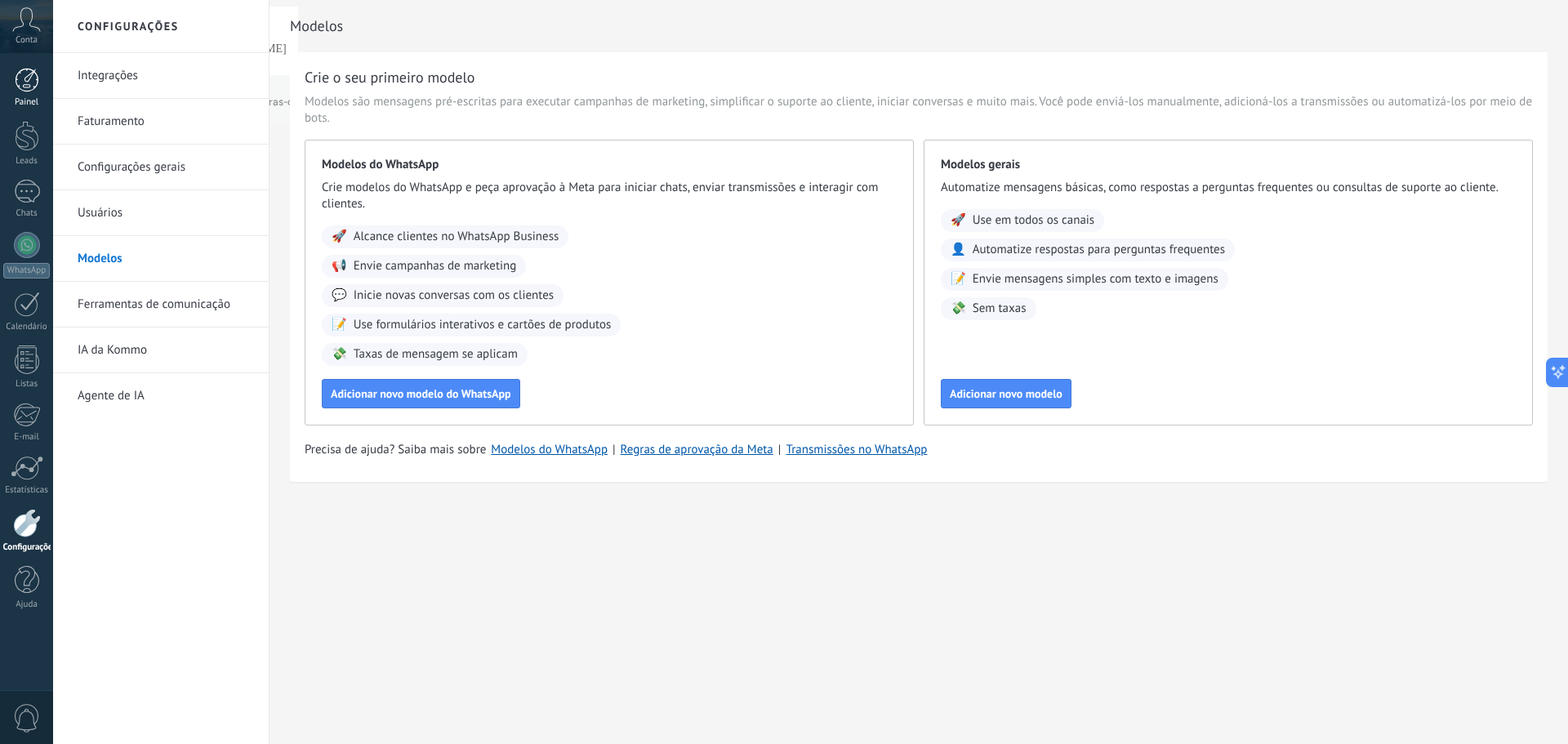
click at [28, 83] on div at bounding box center [28, 80] width 25 height 25
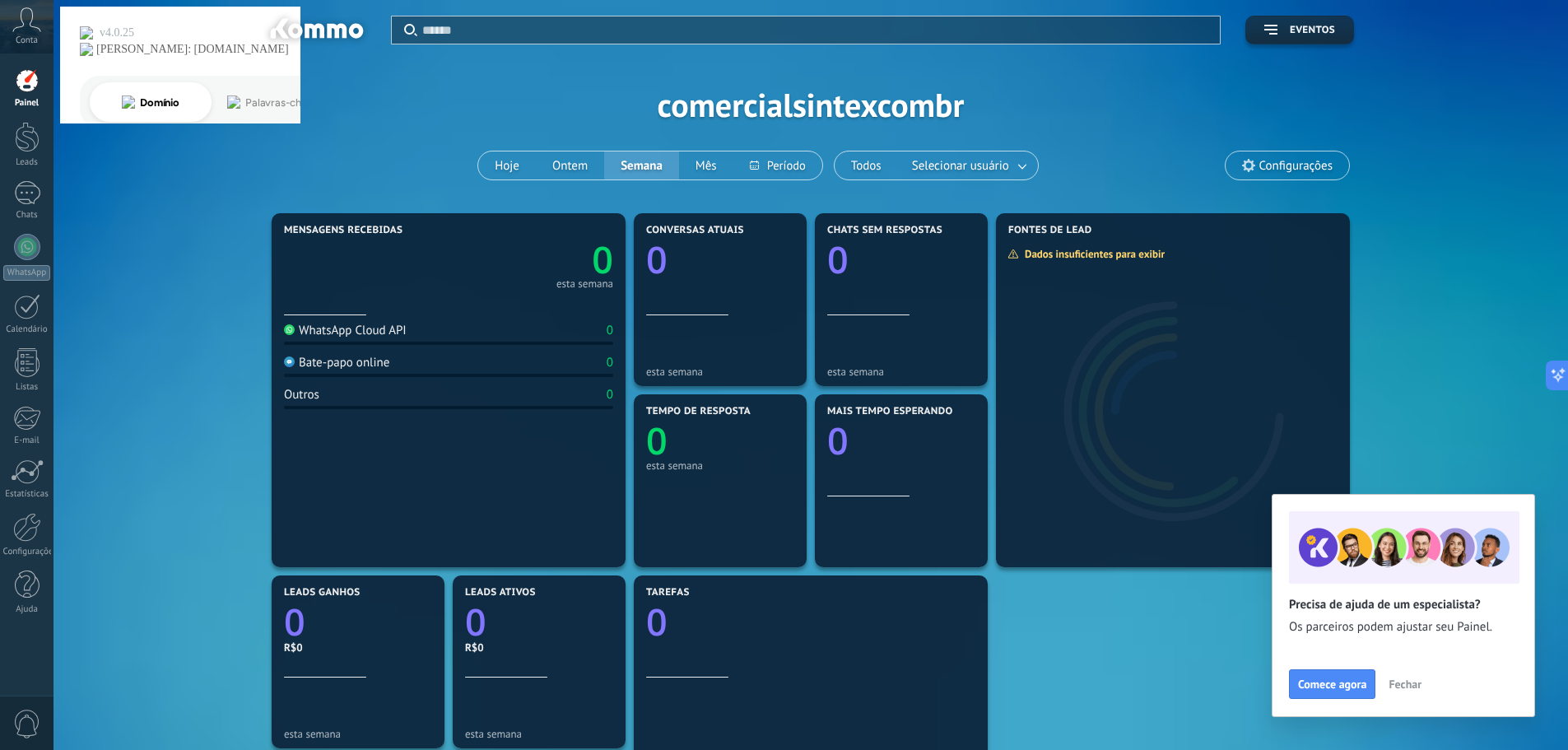
click at [1411, 682] on span "Fechar" at bounding box center [1404, 684] width 33 height 12
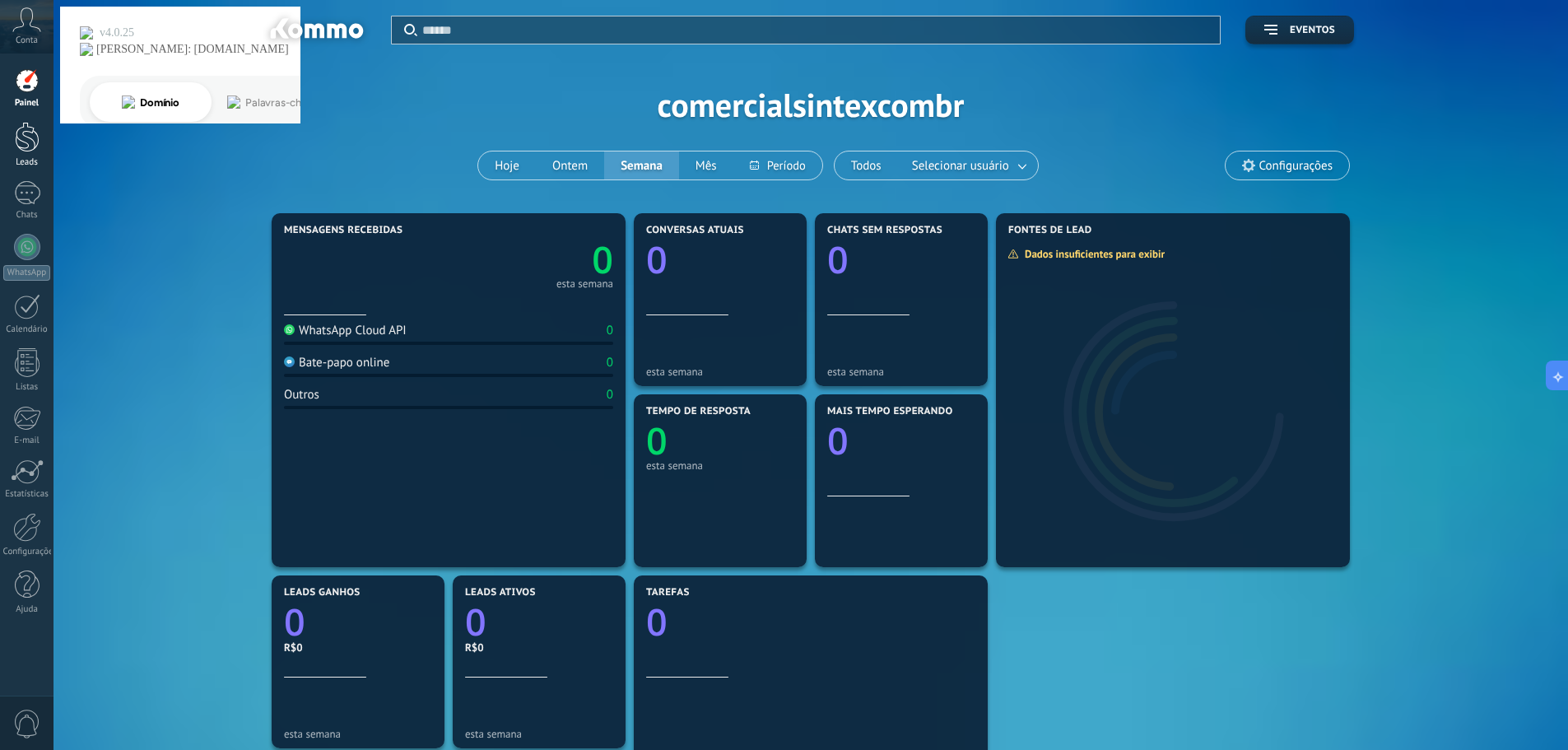
click at [30, 147] on div at bounding box center [28, 137] width 25 height 30
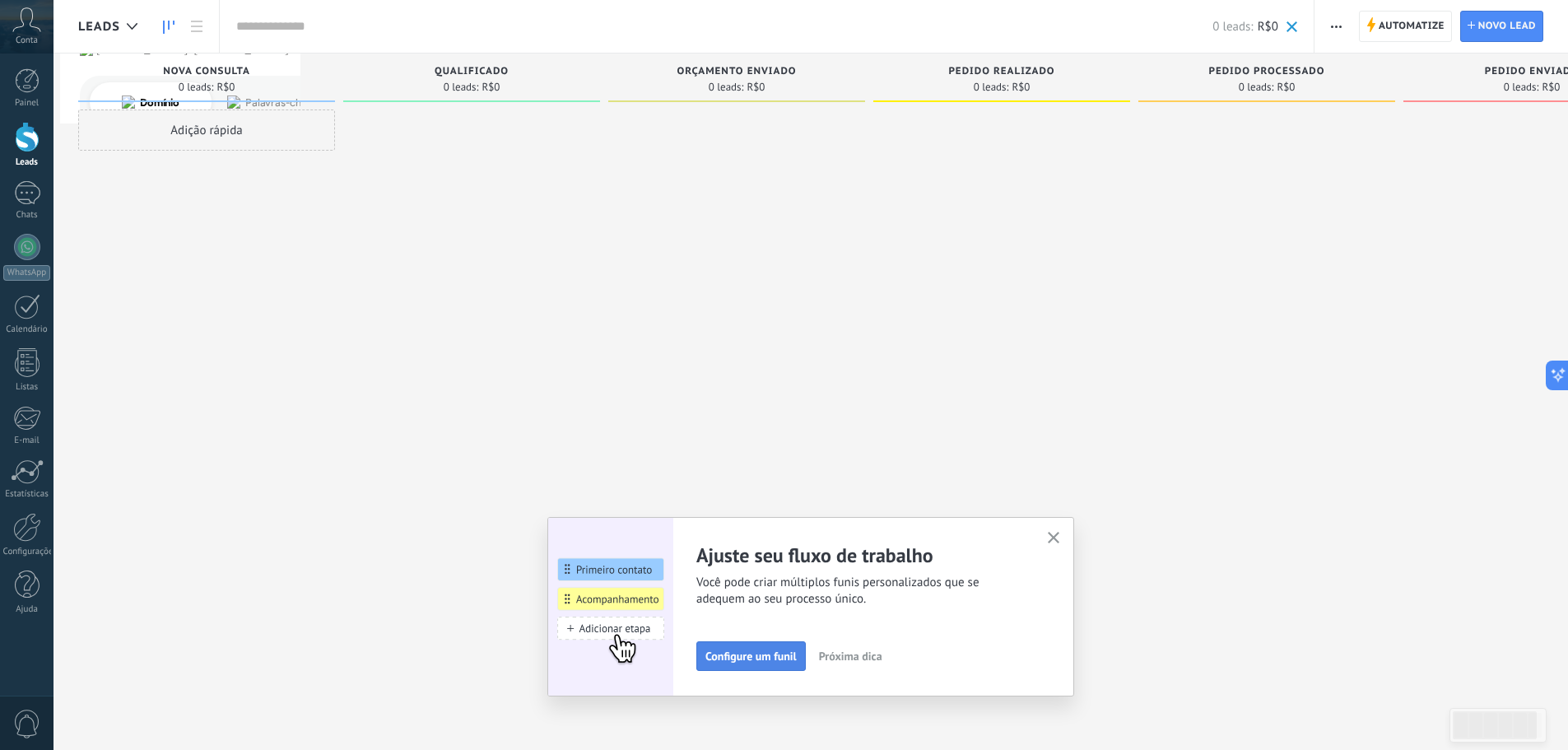
click at [763, 654] on span "Configure um funil" at bounding box center [751, 656] width 91 height 12
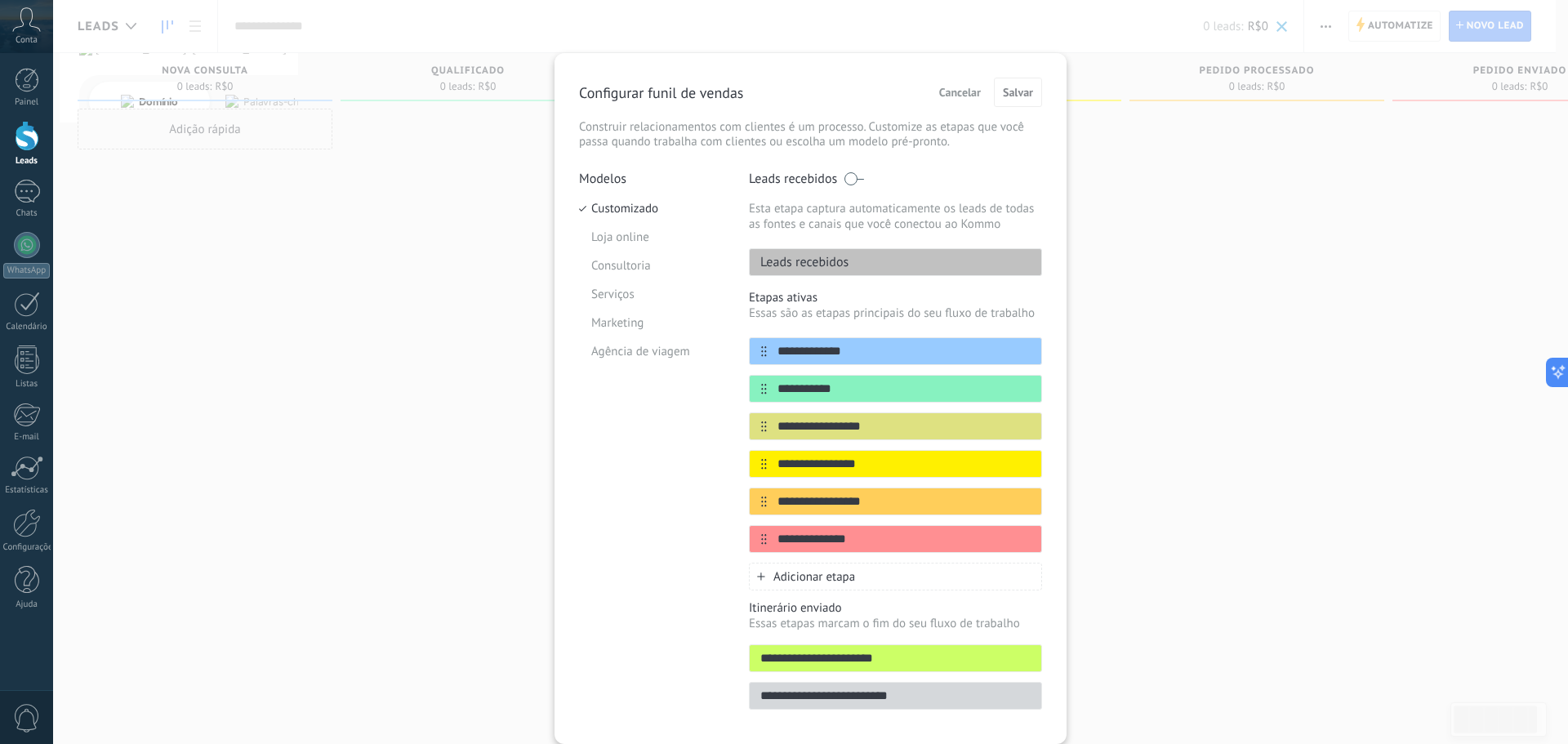
click at [346, 297] on div "**********" at bounding box center [810, 372] width 1515 height 744
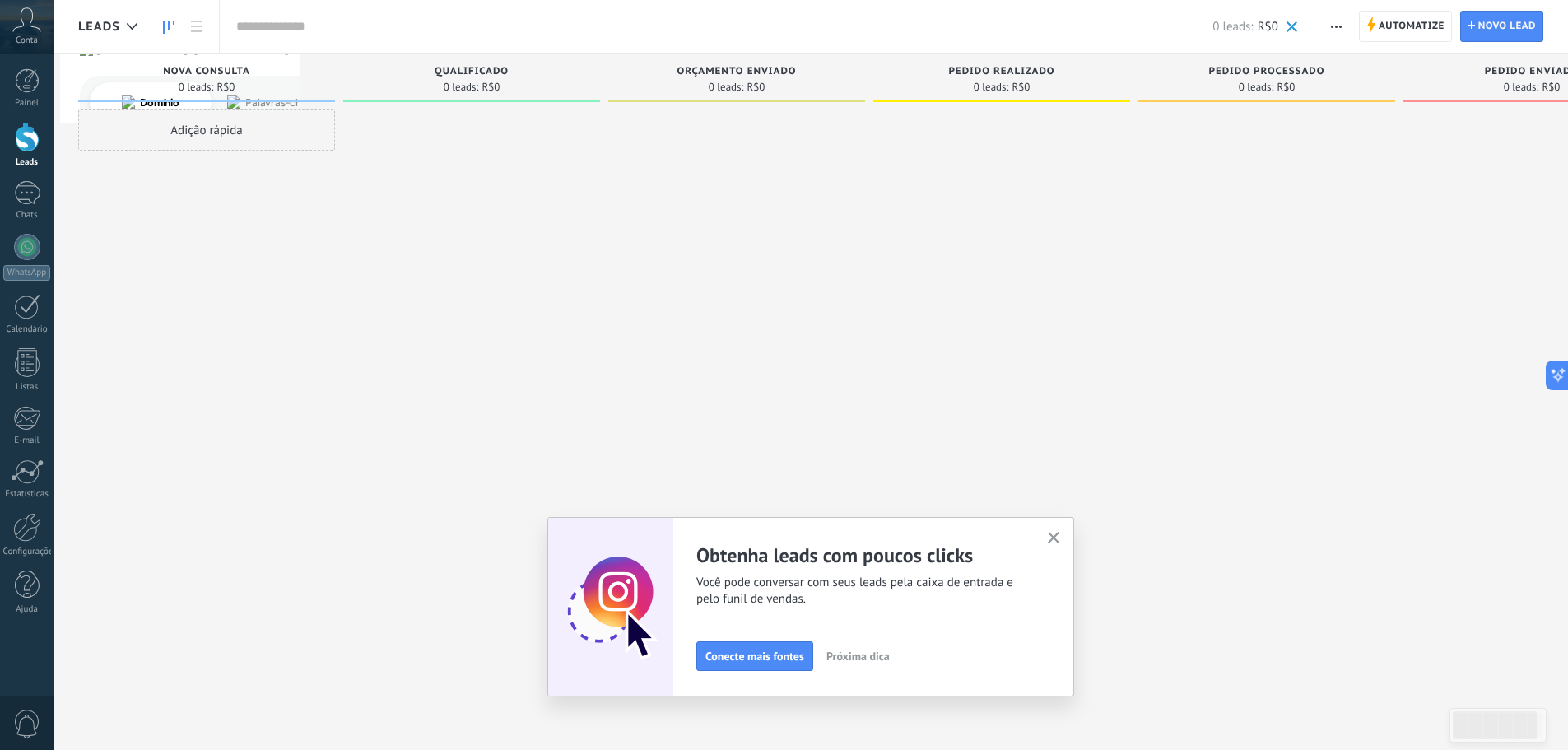
click at [1060, 536] on use "button" at bounding box center [1054, 538] width 13 height 13
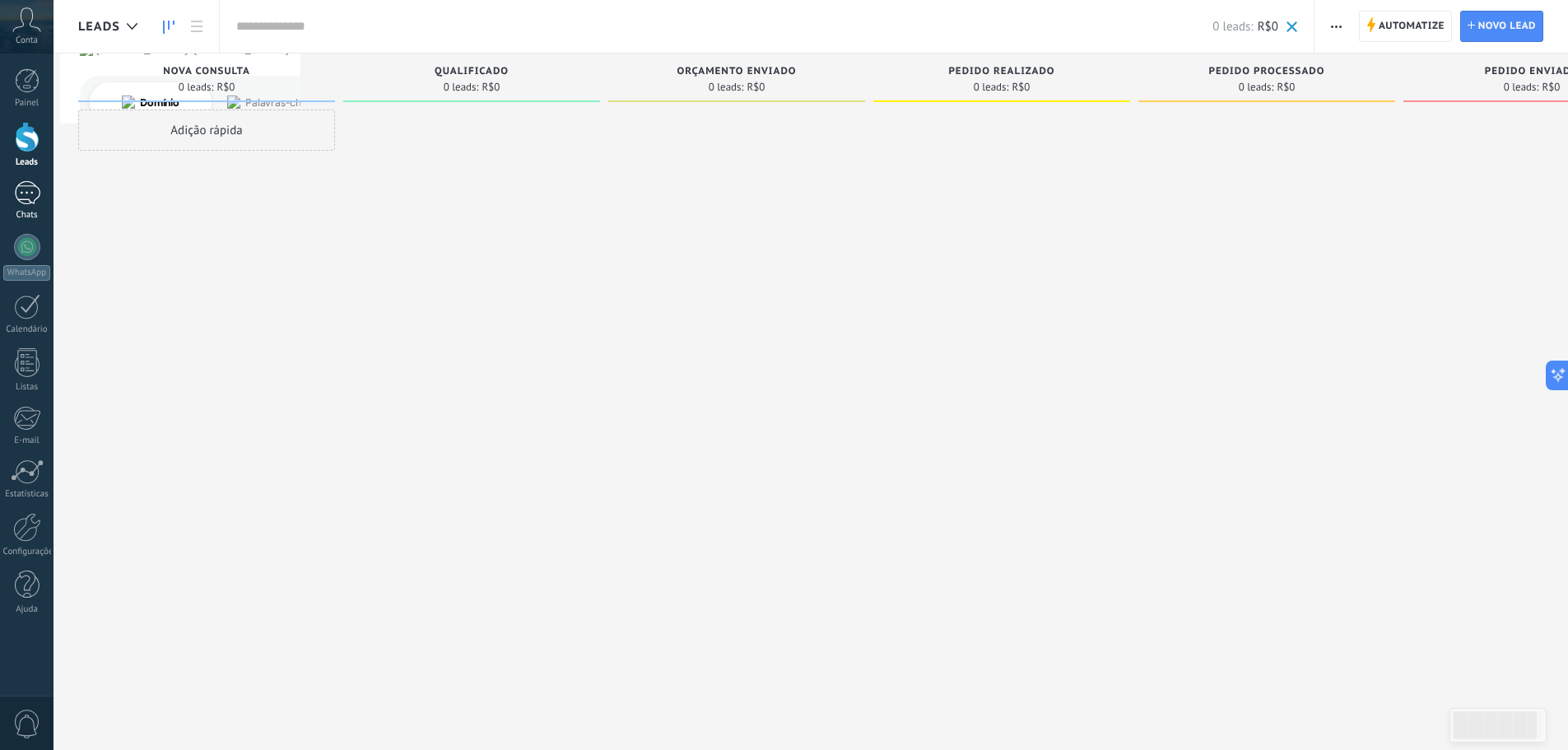
click at [16, 193] on div at bounding box center [27, 192] width 26 height 24
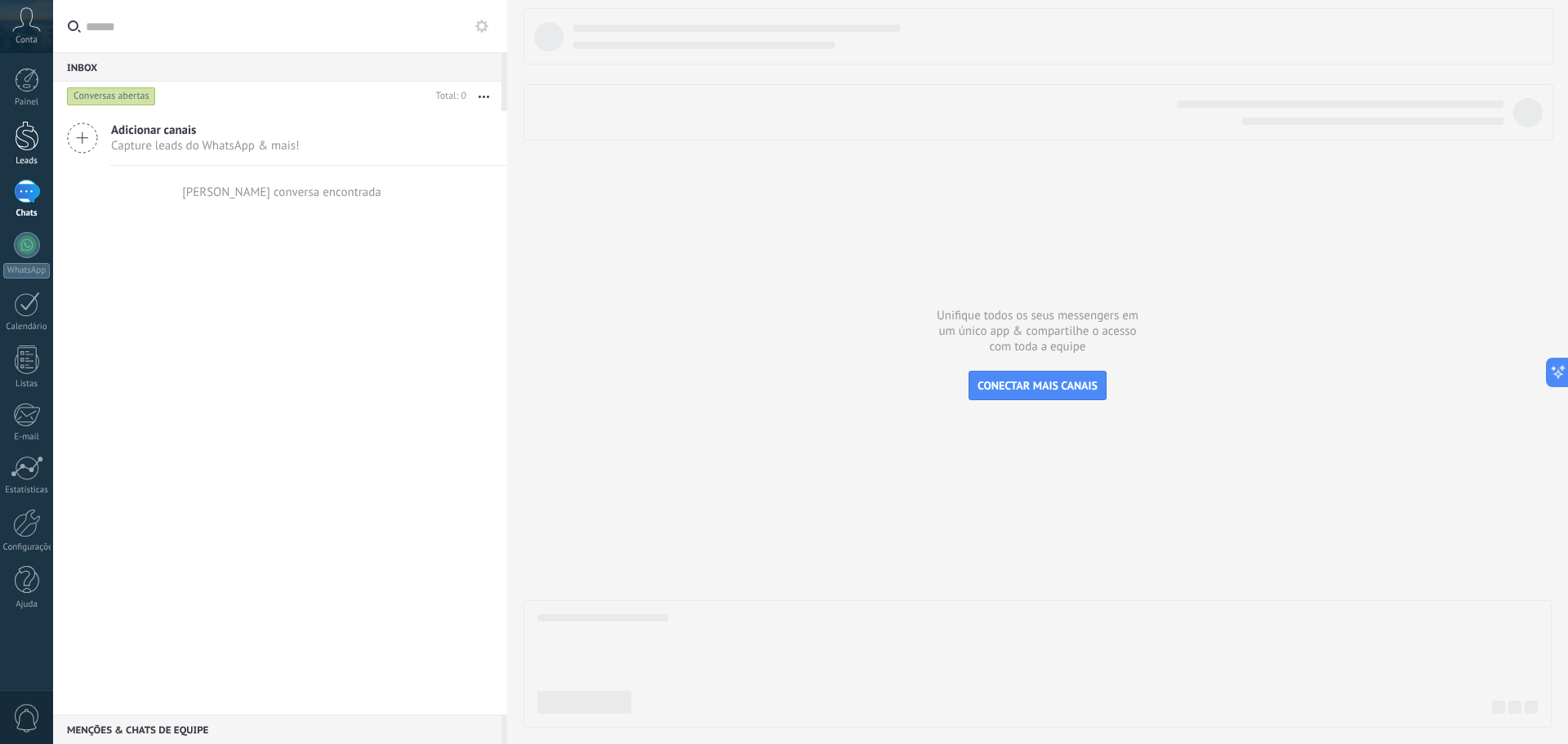
click at [21, 128] on div at bounding box center [28, 136] width 25 height 30
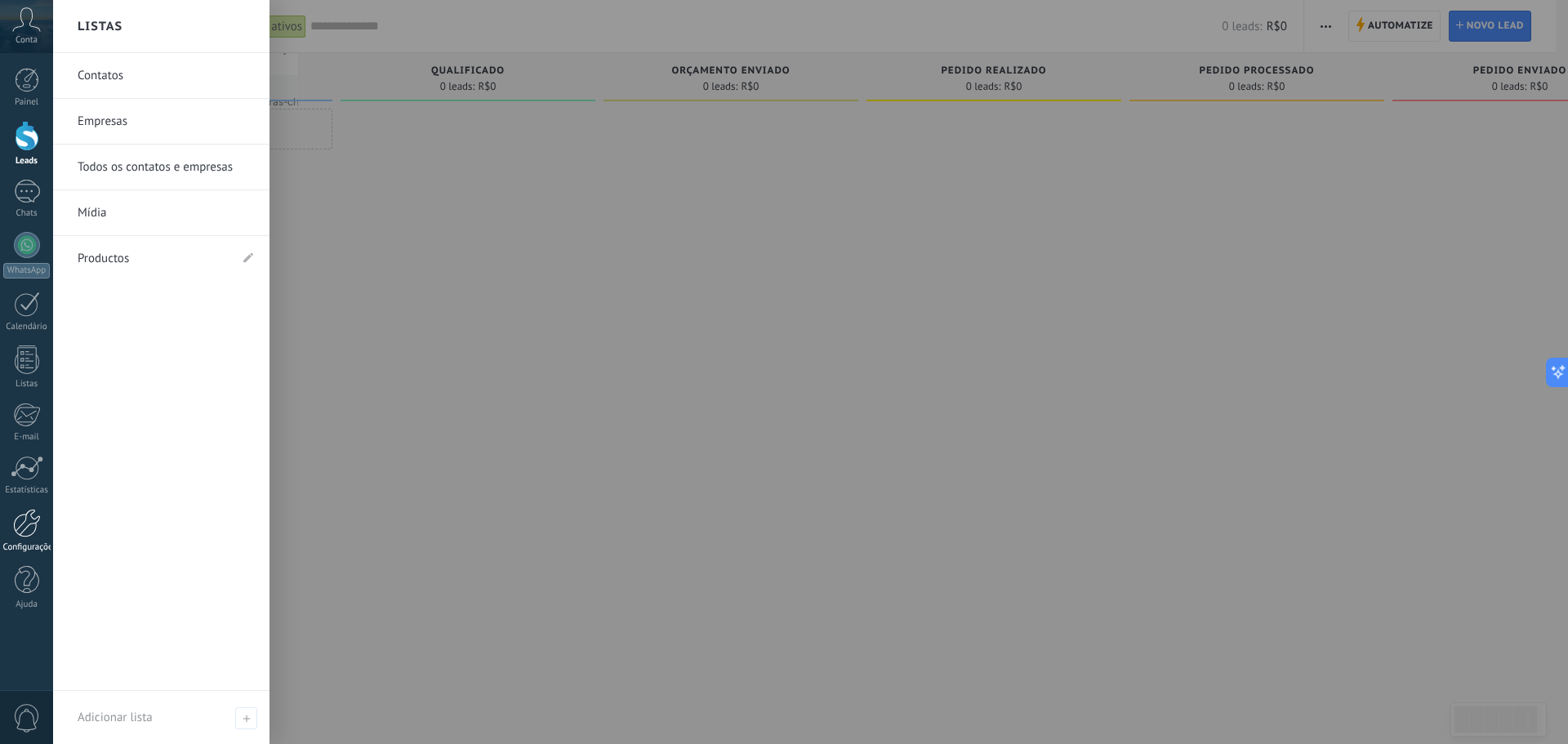
click at [35, 526] on div at bounding box center [27, 523] width 28 height 28
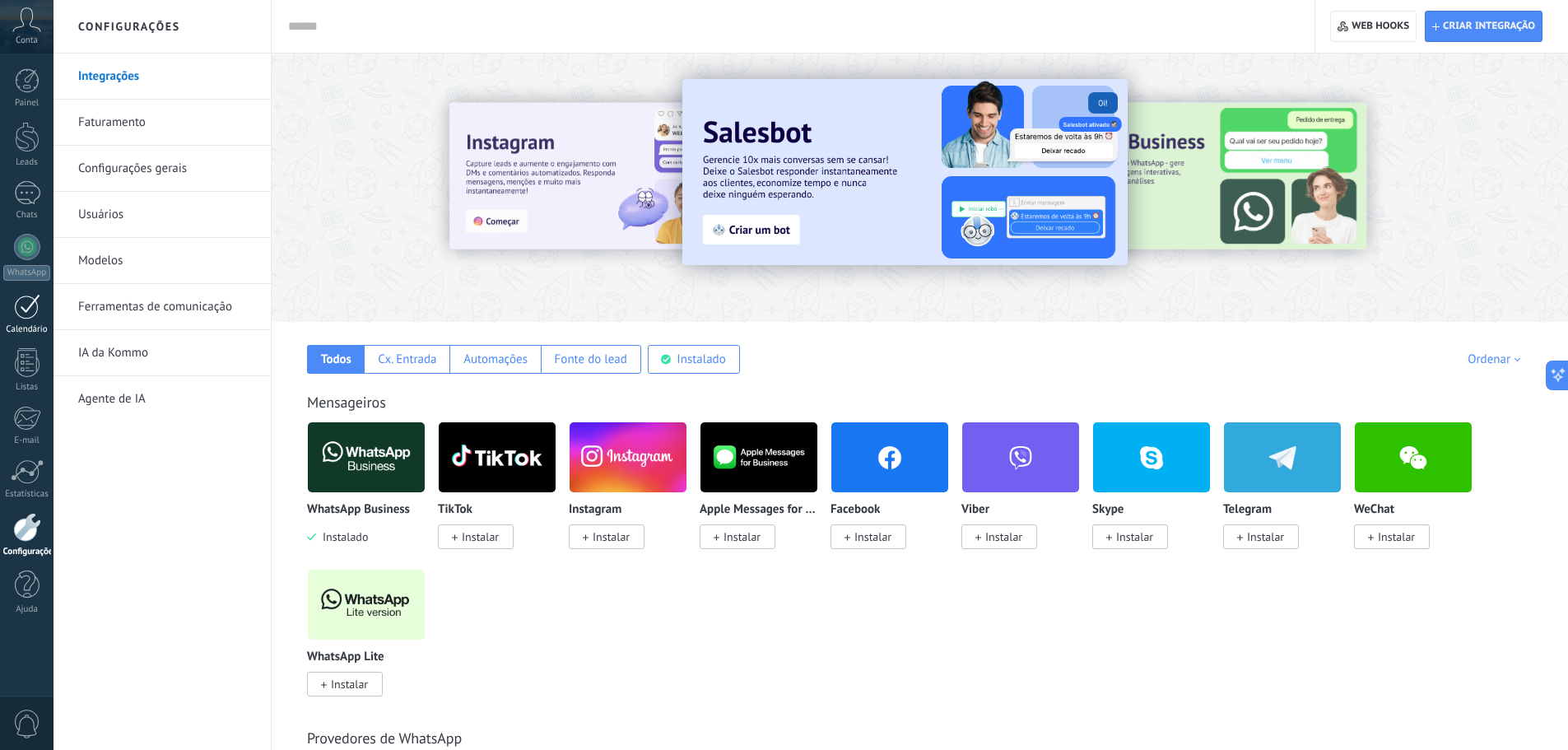
click at [25, 295] on div at bounding box center [27, 306] width 26 height 26
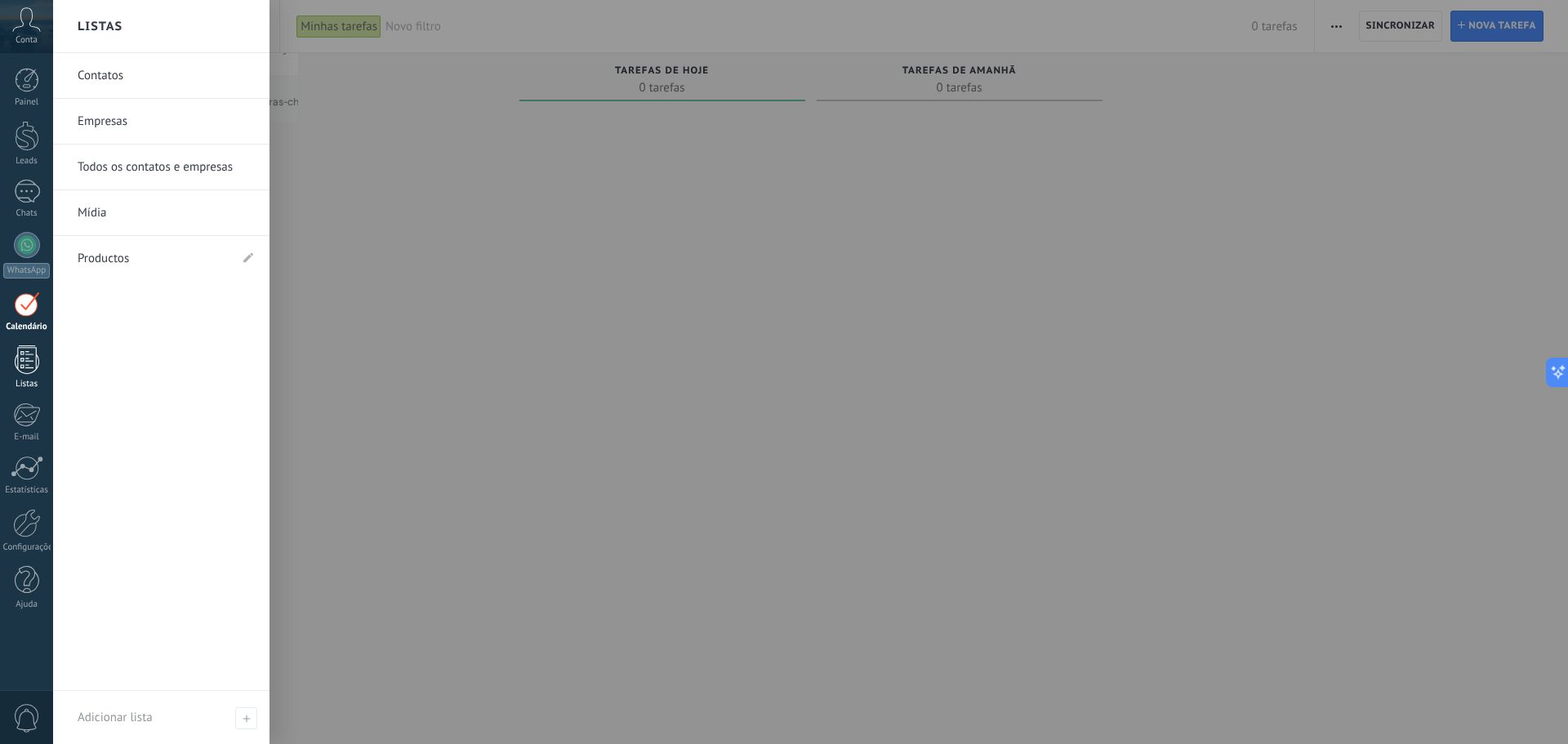
click at [31, 360] on div at bounding box center [28, 360] width 25 height 28
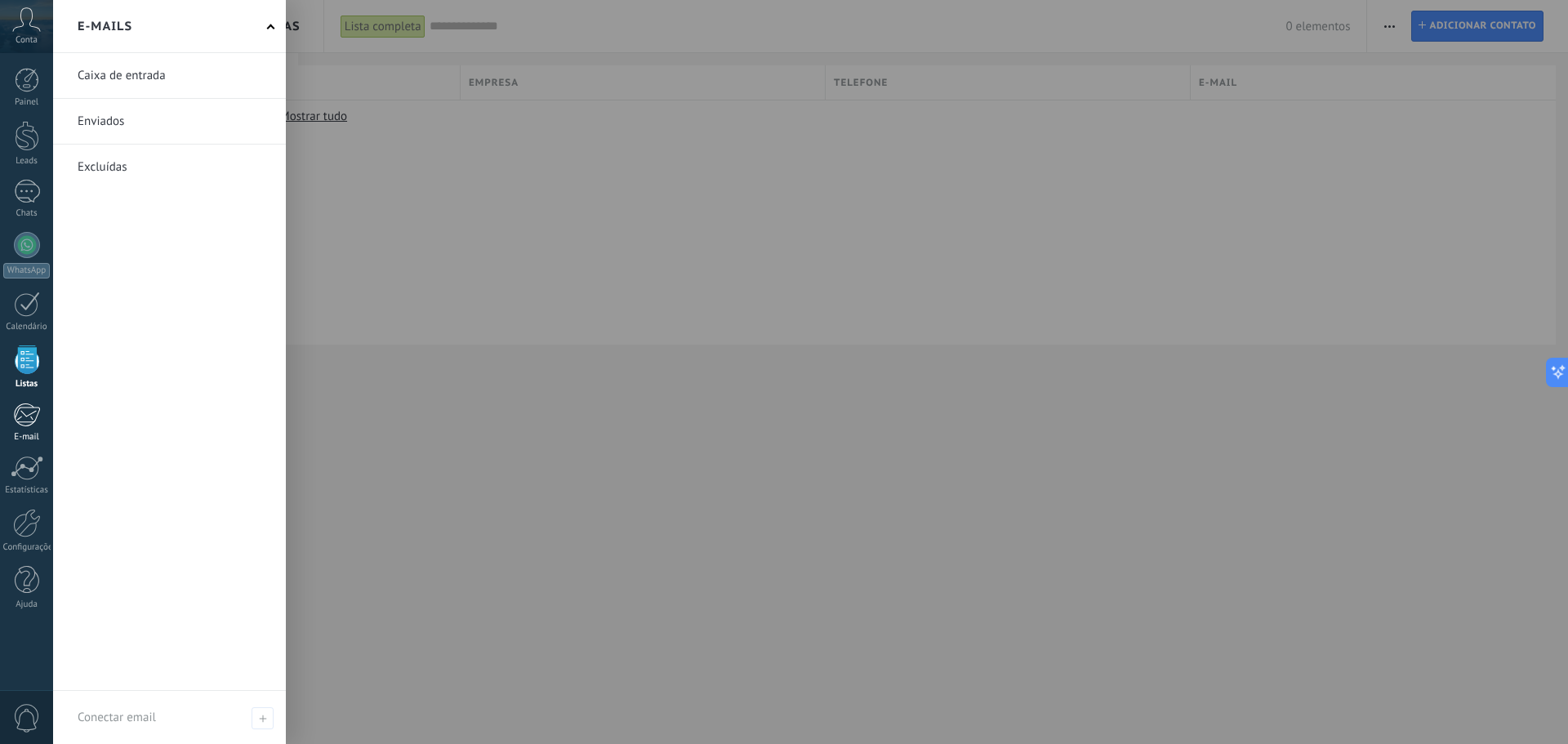
click at [22, 422] on div at bounding box center [27, 416] width 27 height 25
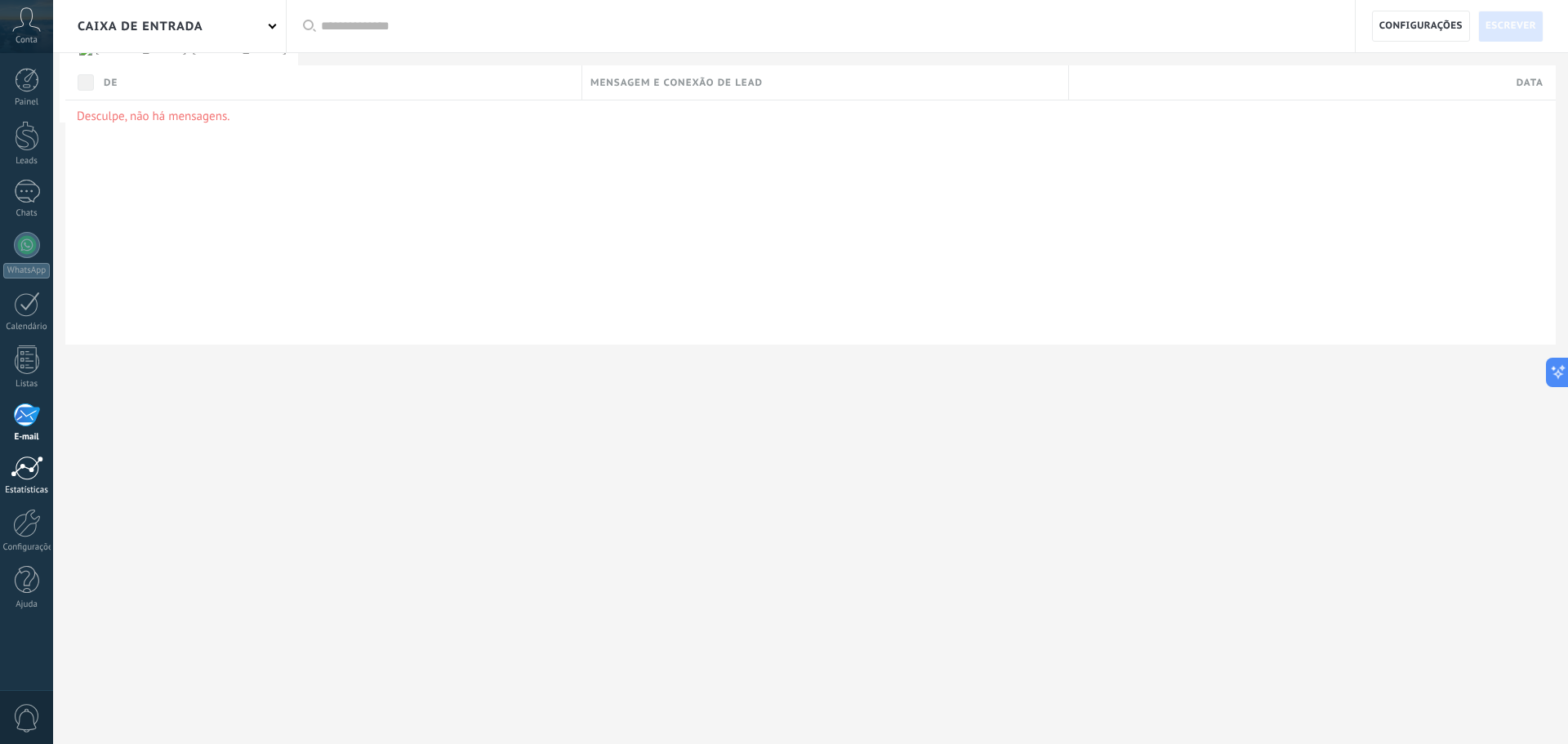
click at [21, 463] on div at bounding box center [27, 468] width 33 height 25
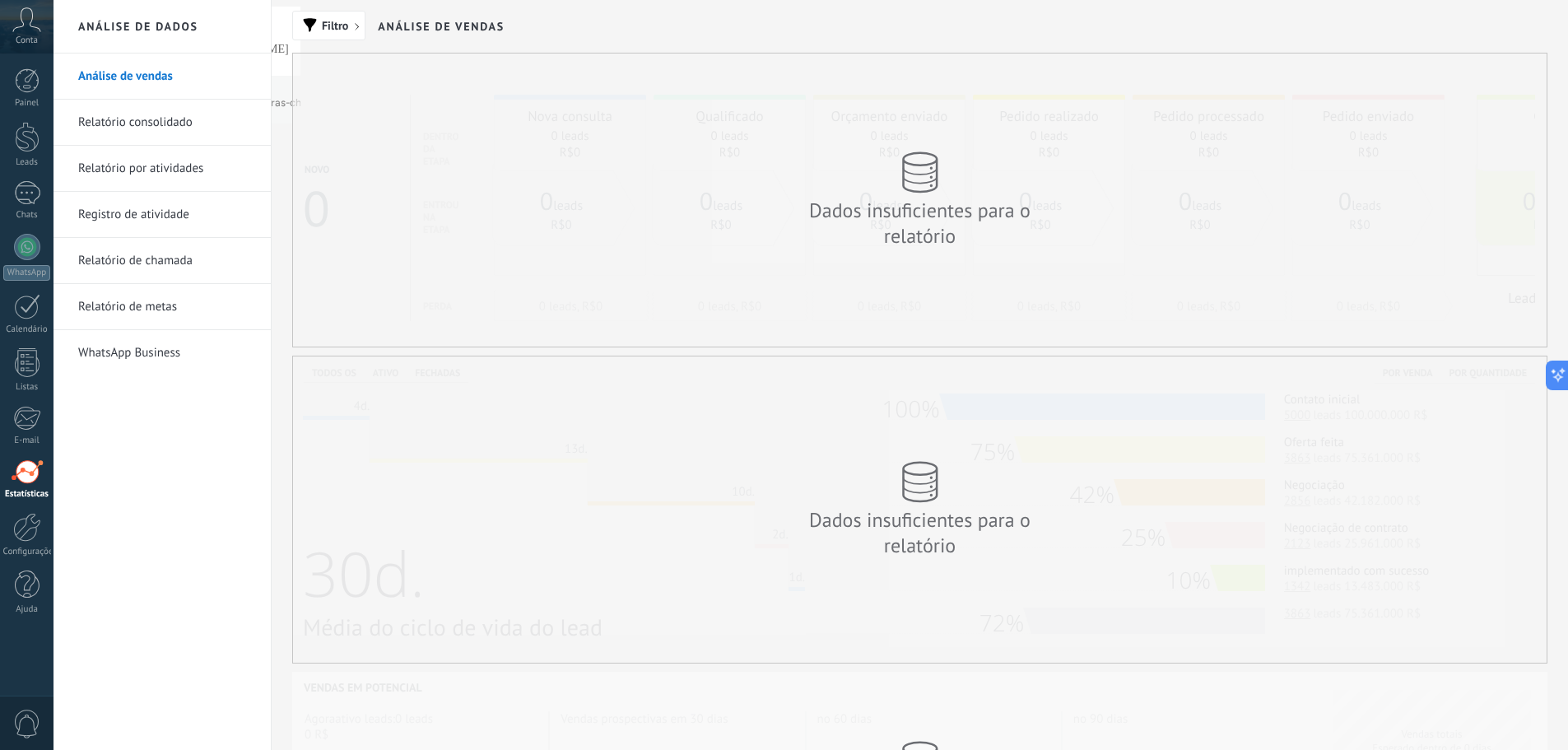
click at [28, 28] on icon at bounding box center [27, 20] width 29 height 25
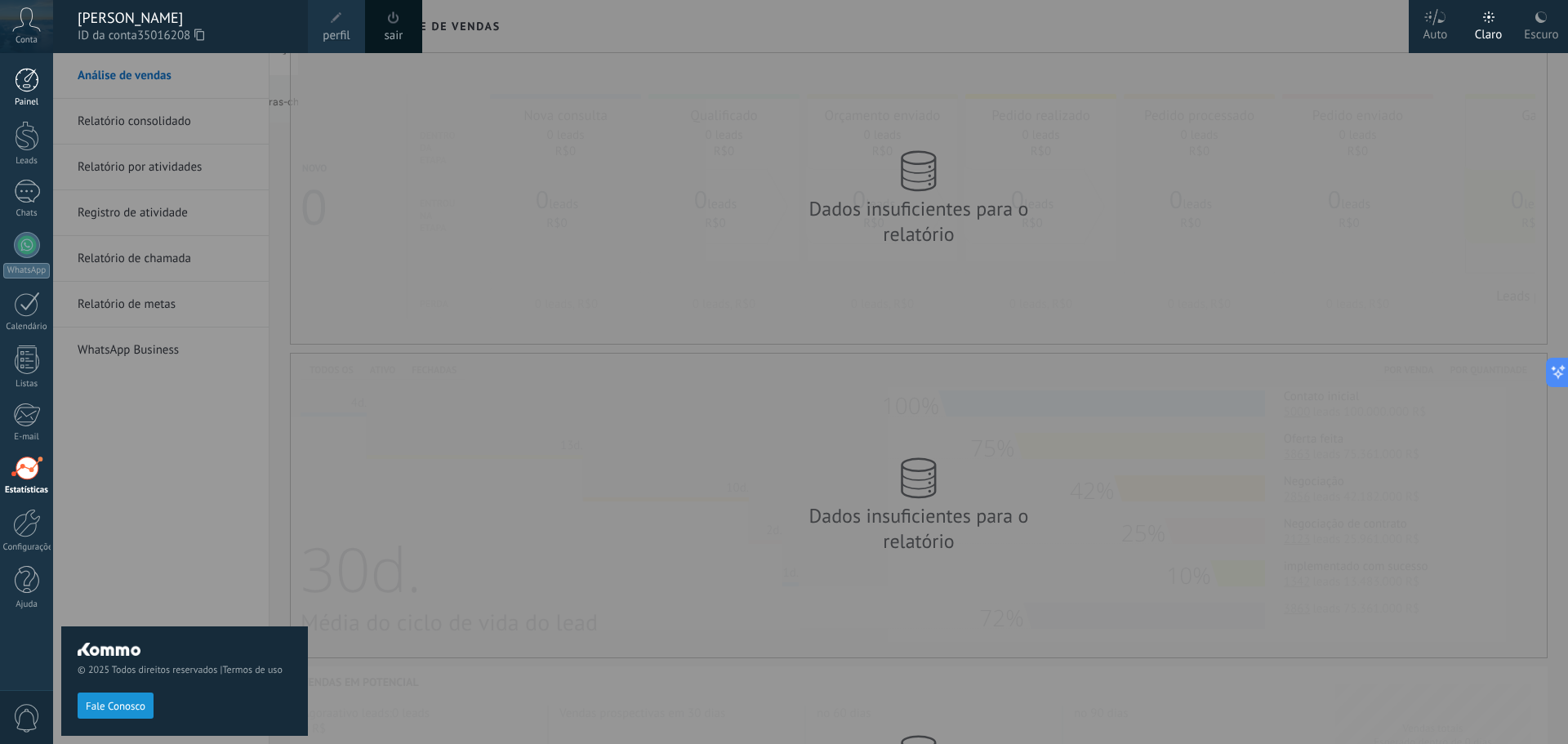
click at [32, 83] on div at bounding box center [28, 80] width 25 height 25
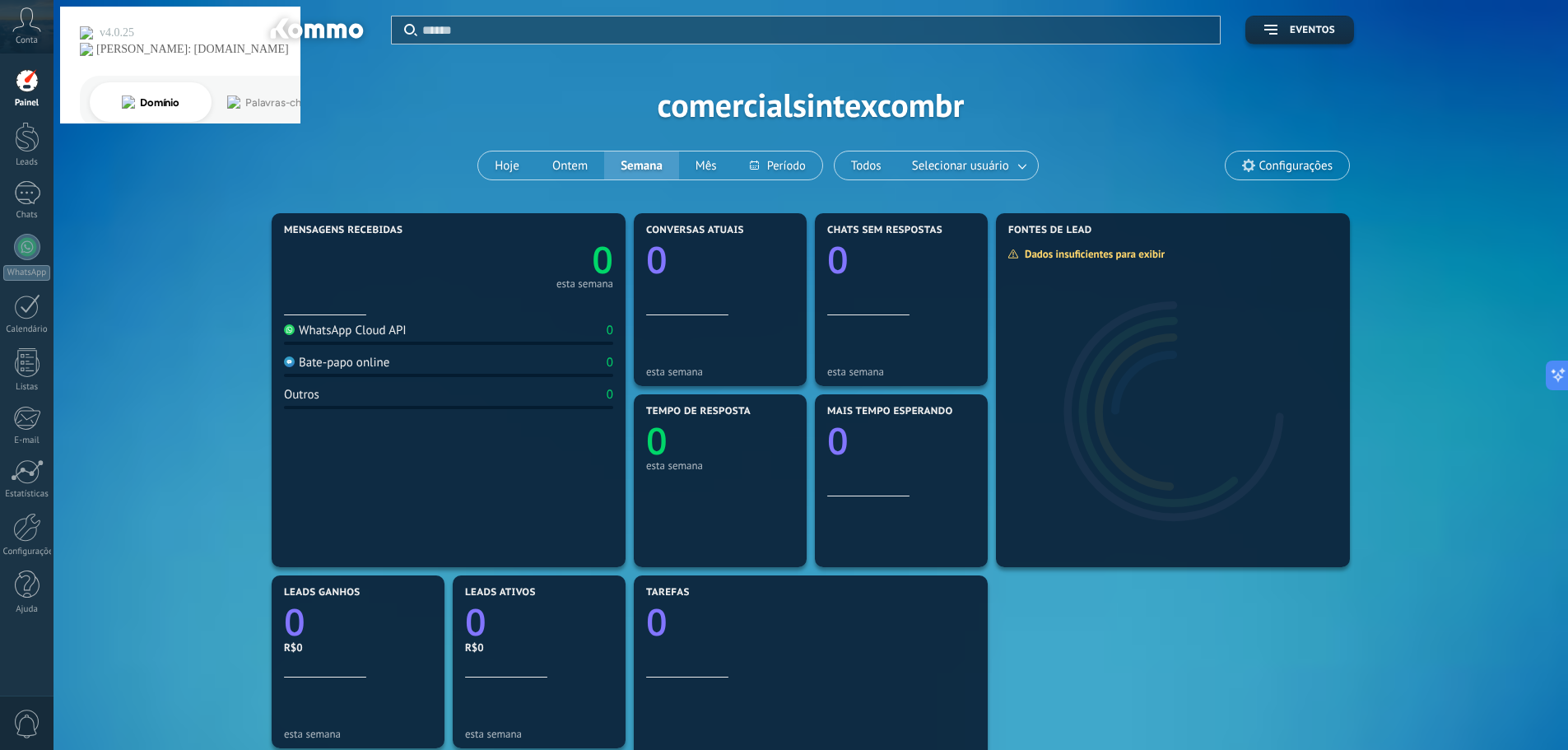
click at [21, 24] on icon at bounding box center [27, 20] width 29 height 25
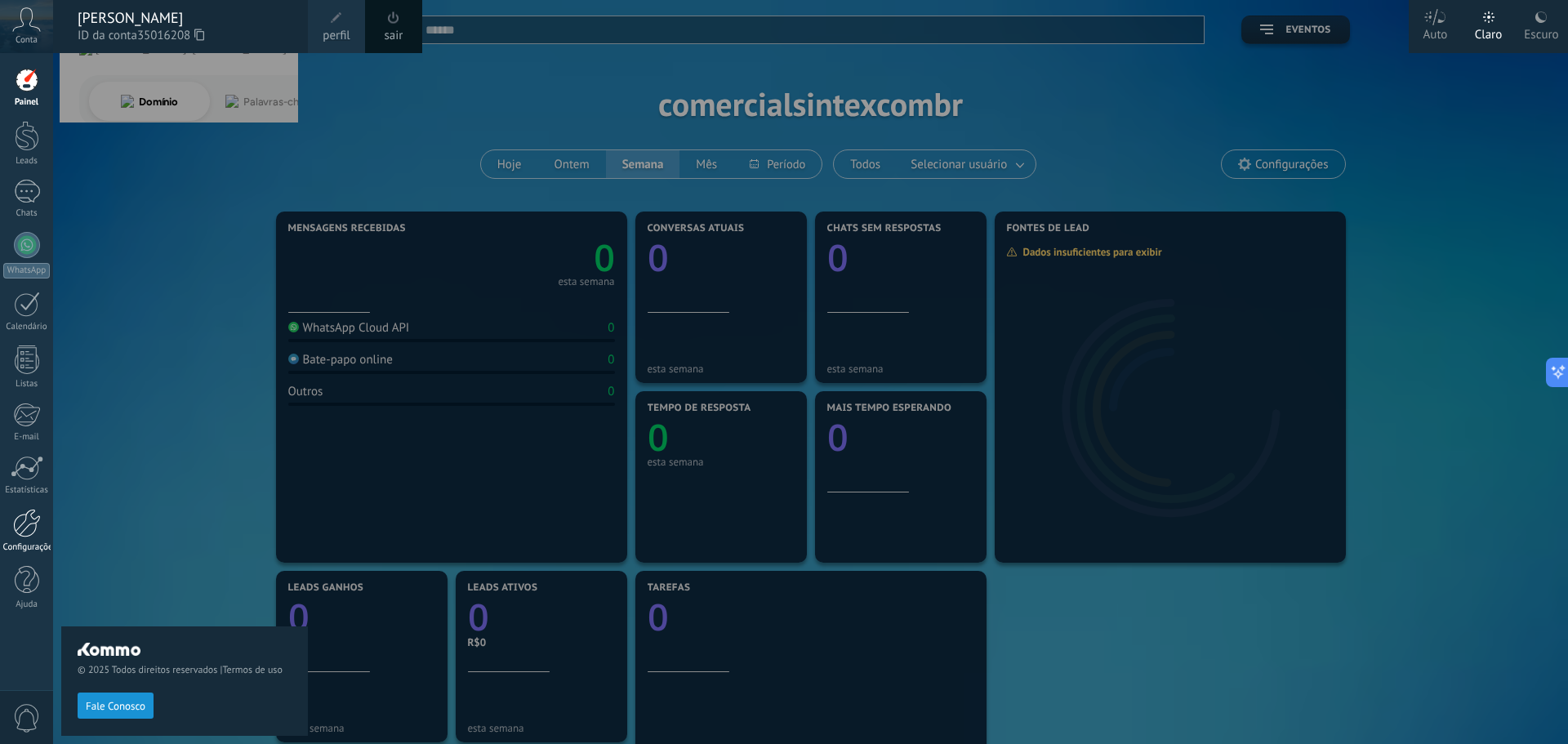
click at [32, 526] on div at bounding box center [27, 523] width 28 height 28
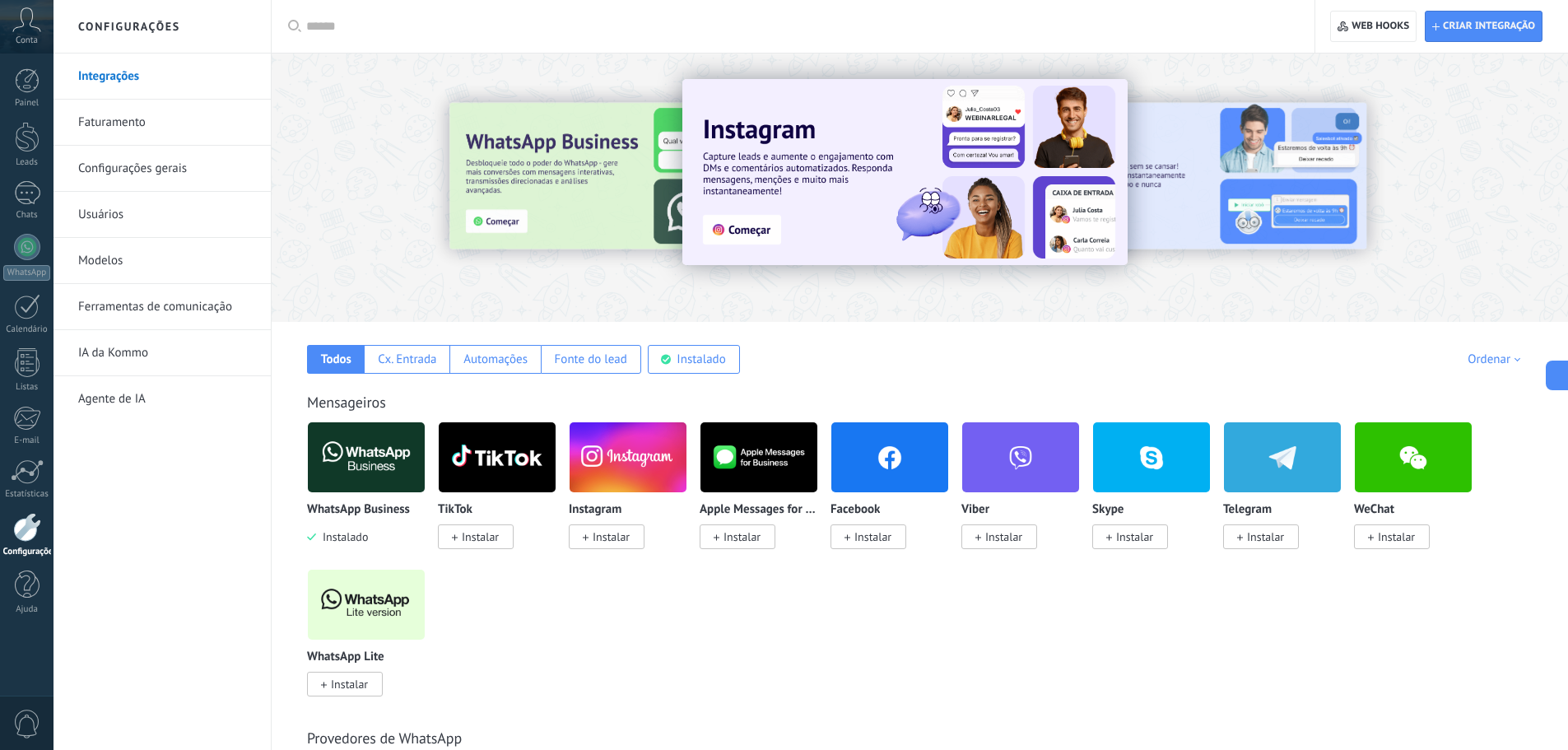
click at [111, 207] on link "Usuários" at bounding box center [165, 215] width 176 height 47
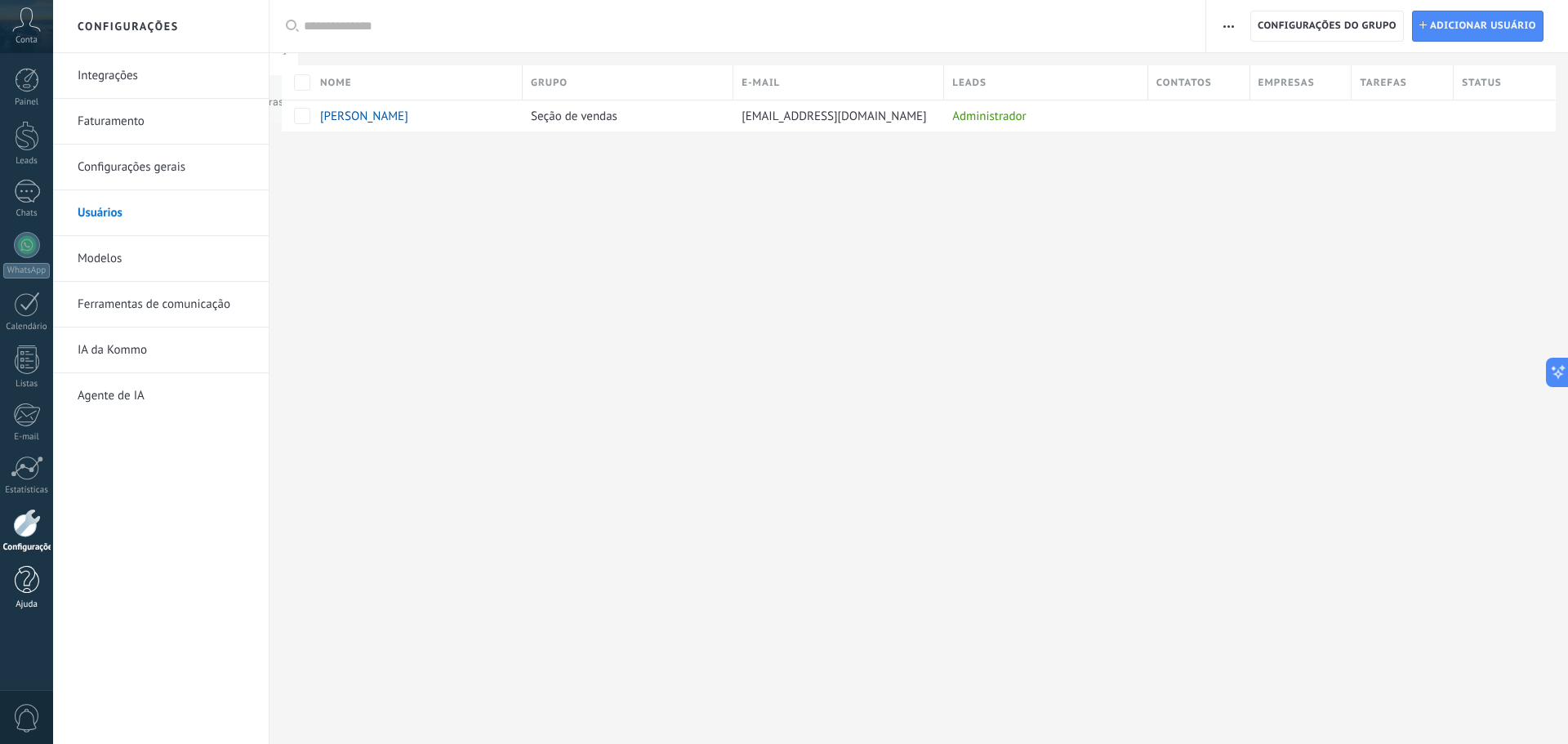
click at [30, 576] on div at bounding box center [28, 581] width 25 height 28
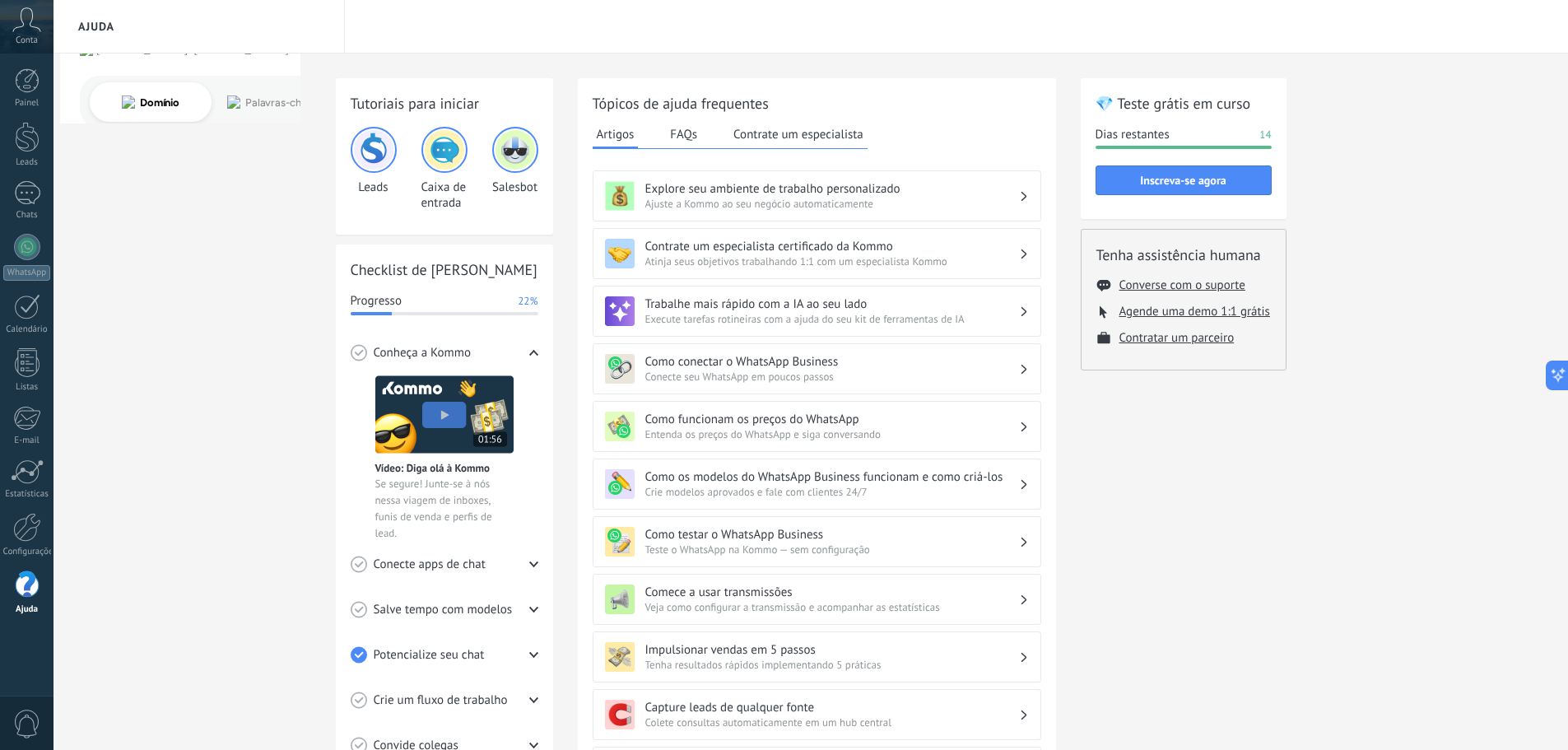
click at [1265, 132] on span "14" at bounding box center [1265, 135] width 12 height 16
click at [1192, 98] on h2 "💎 Teste grátis em curso" at bounding box center [1183, 103] width 176 height 21
click at [1192, 184] on span "Inscreva-se agora" at bounding box center [1182, 180] width 86 height 12
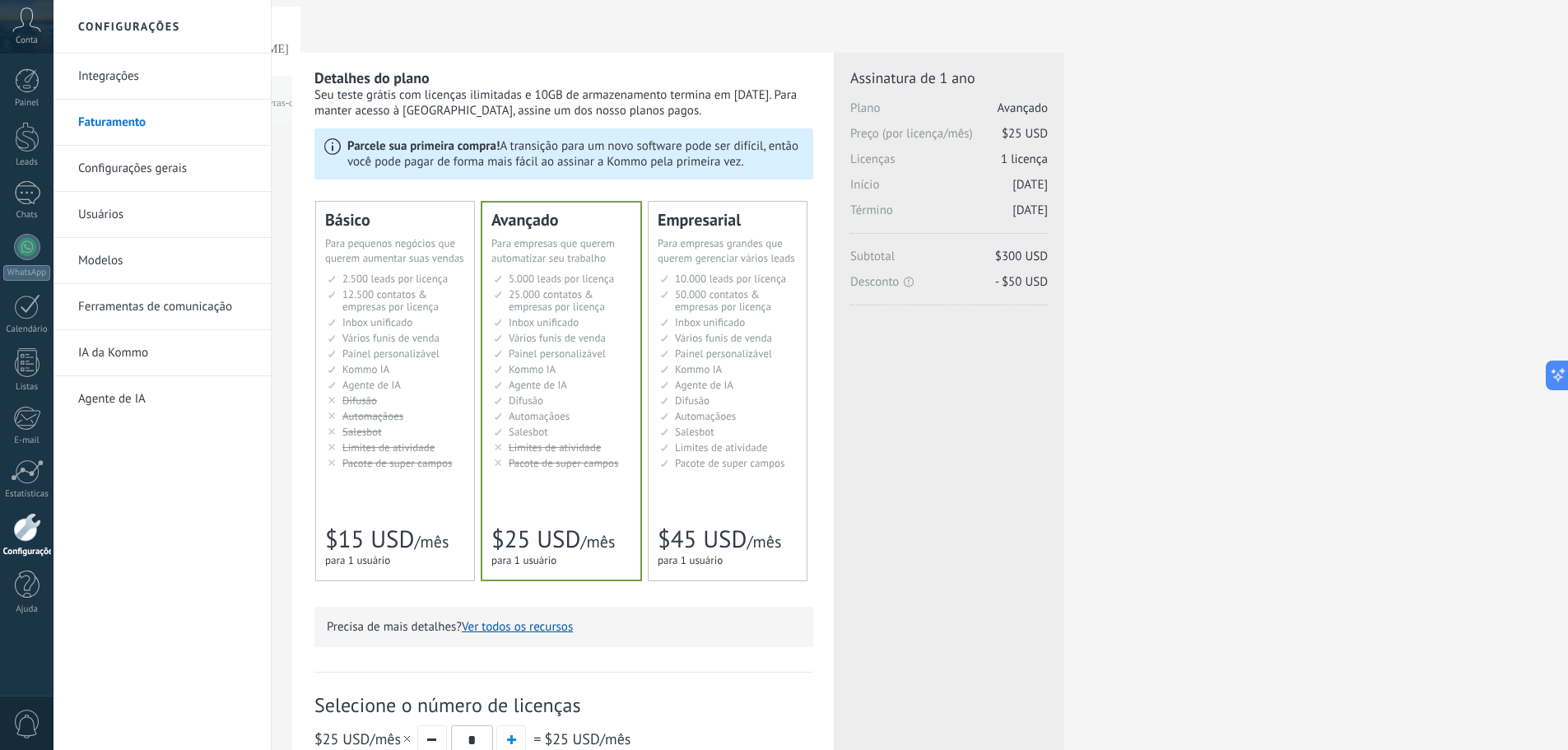
click at [527, 621] on button "Ver todos os recursos" at bounding box center [517, 626] width 111 height 15
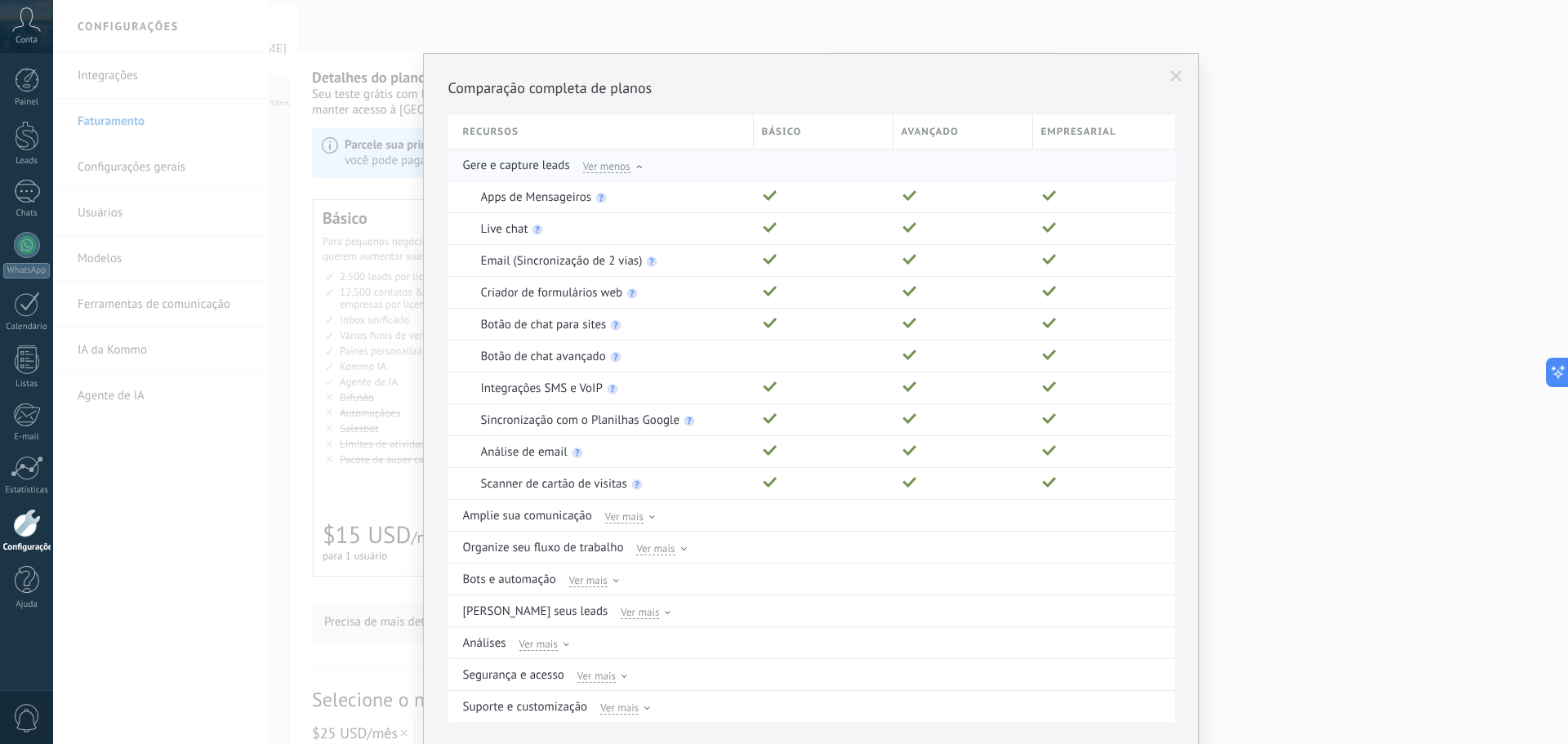
click at [619, 166] on span "Ver menos" at bounding box center [606, 165] width 47 height 15
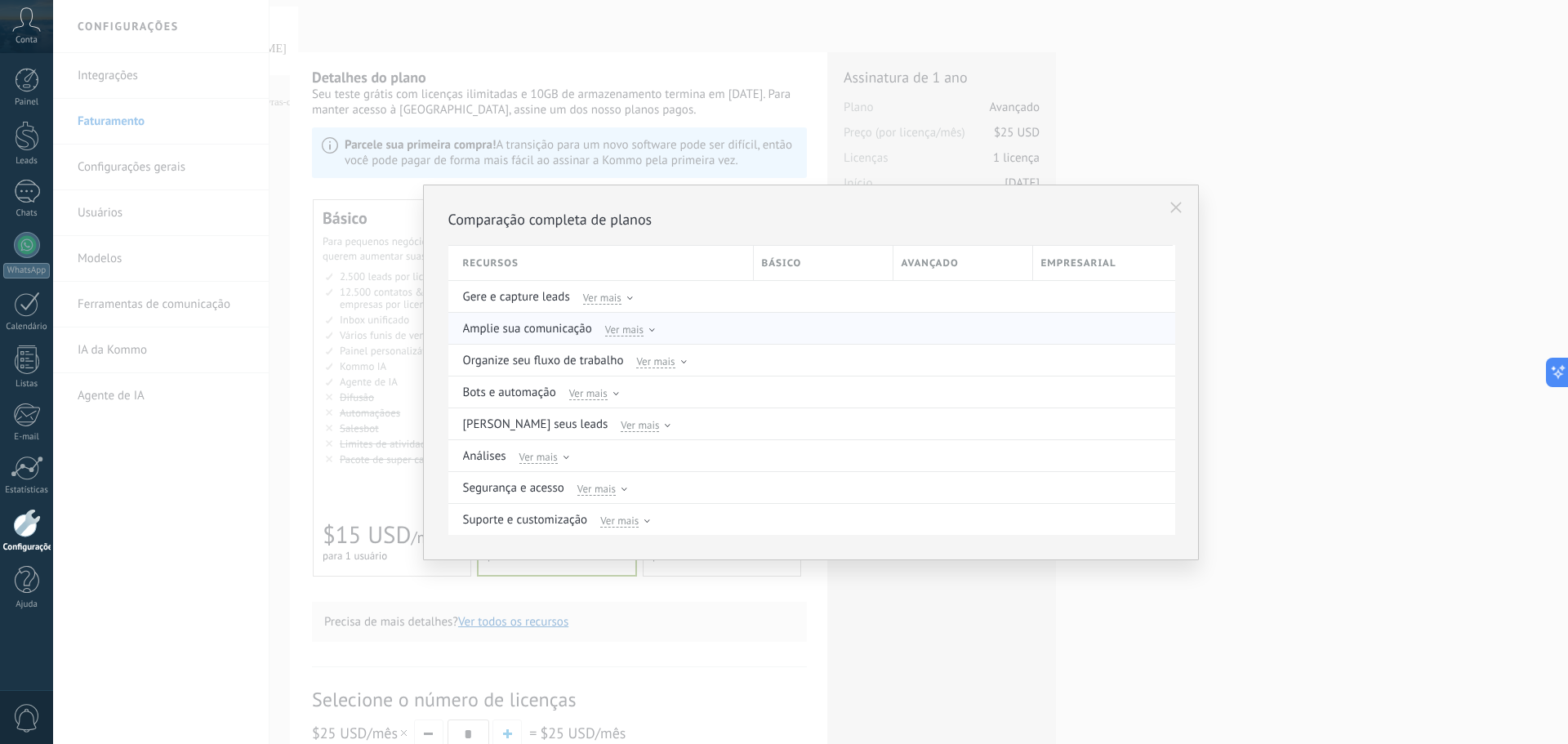
click at [643, 322] on div "Ver mais" at bounding box center [630, 328] width 50 height 15
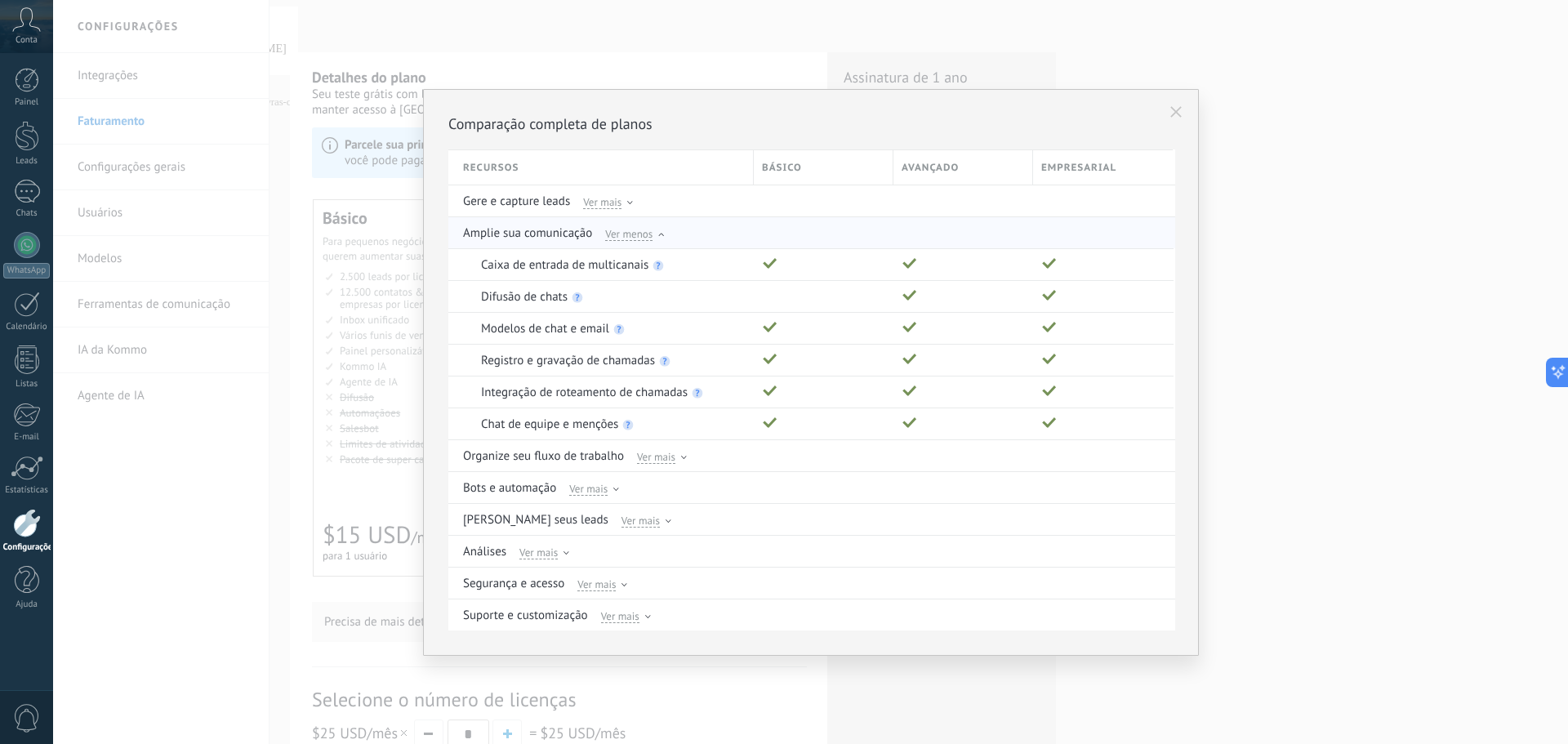
click at [642, 233] on span "Ver menos" at bounding box center [628, 233] width 47 height 15
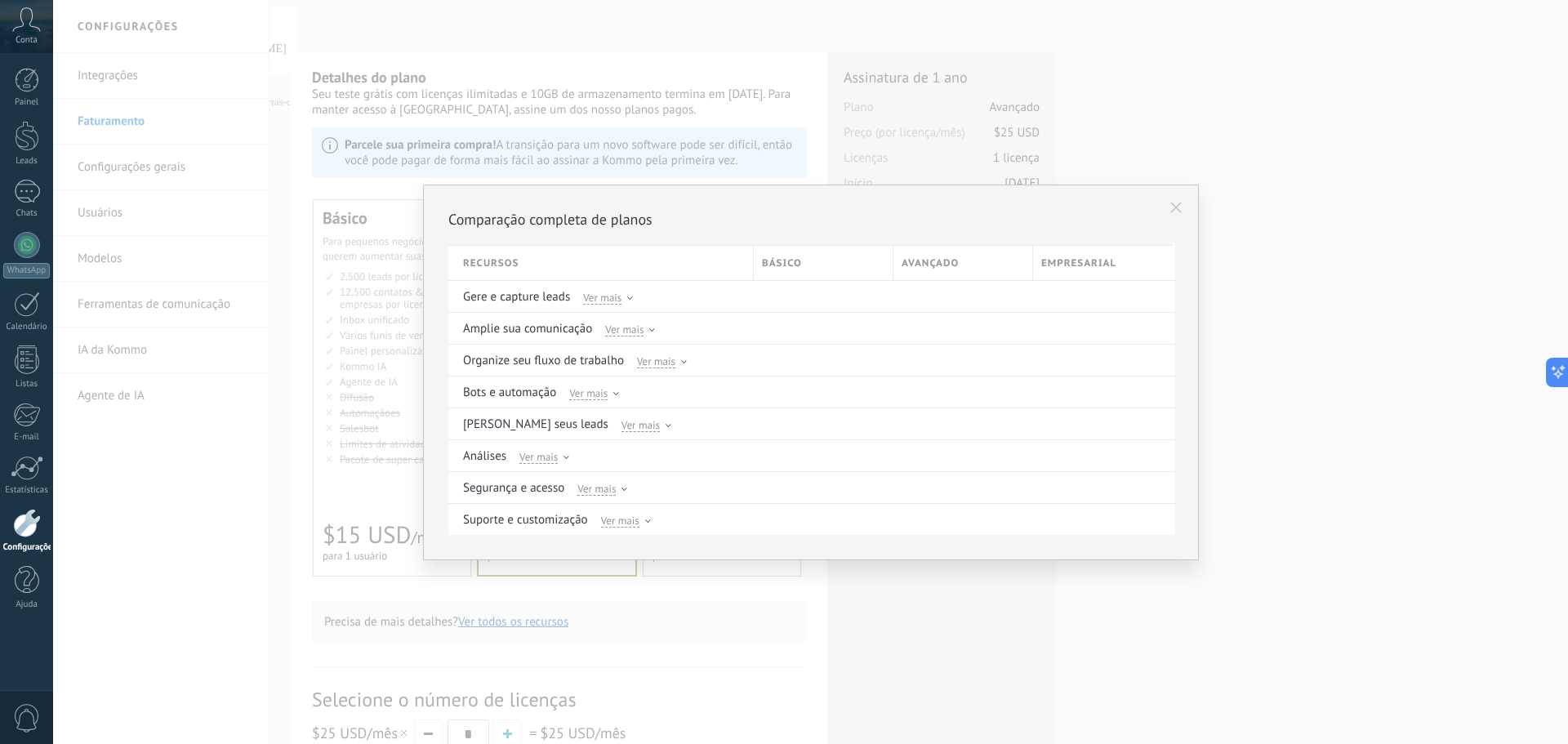
click at [1157, 208] on div "Comparação completa de planos Recursos Básico Avançado Empresarial Gere e captu…" at bounding box center [811, 372] width 776 height 376
click at [1169, 211] on button at bounding box center [1175, 207] width 28 height 28
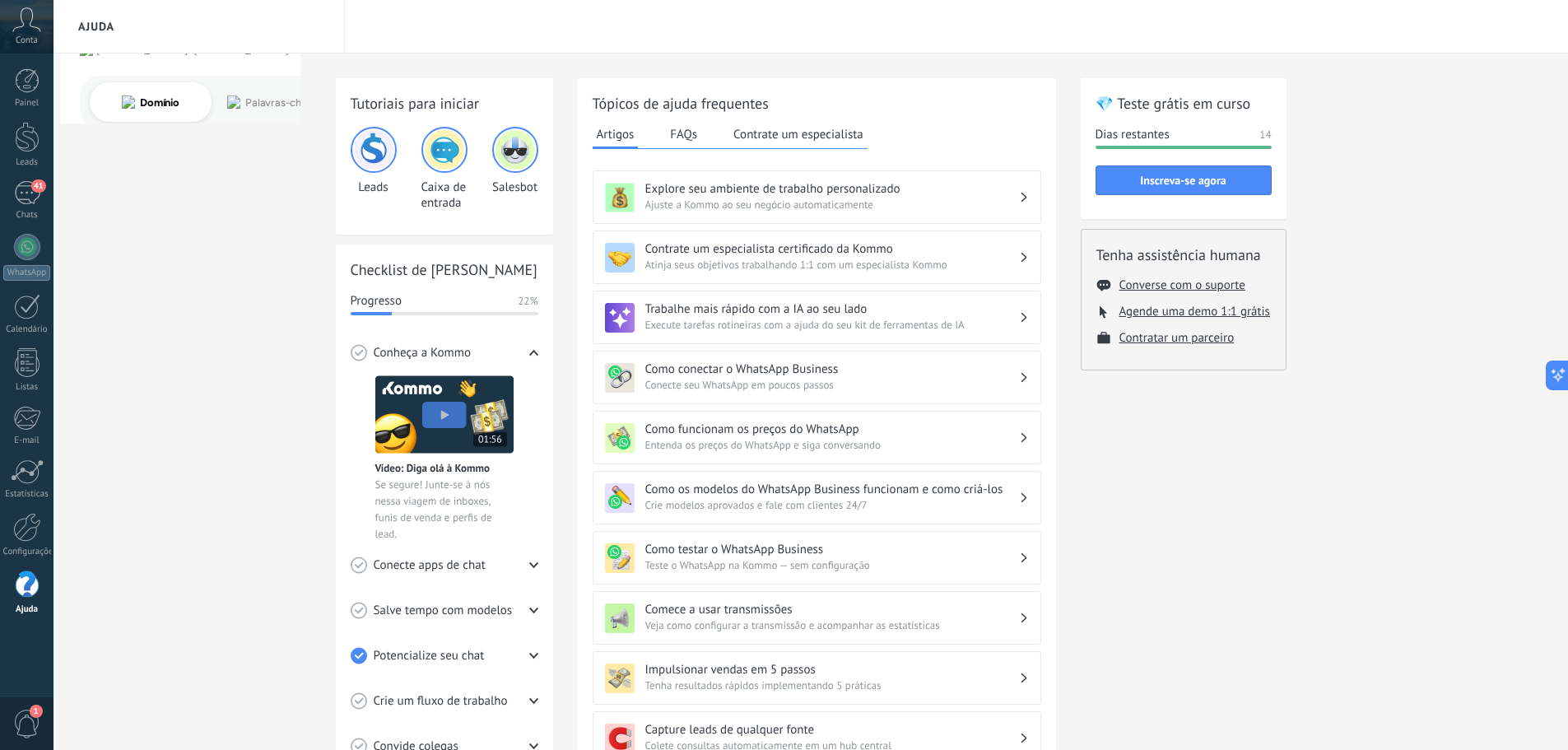
click at [1368, 340] on div "Tutoriais para iniciar Leads Caixa de entrada Salesbot Checklist de Início Rápi…" at bounding box center [810, 582] width 1514 height 1057
click at [31, 26] on use at bounding box center [27, 19] width 28 height 24
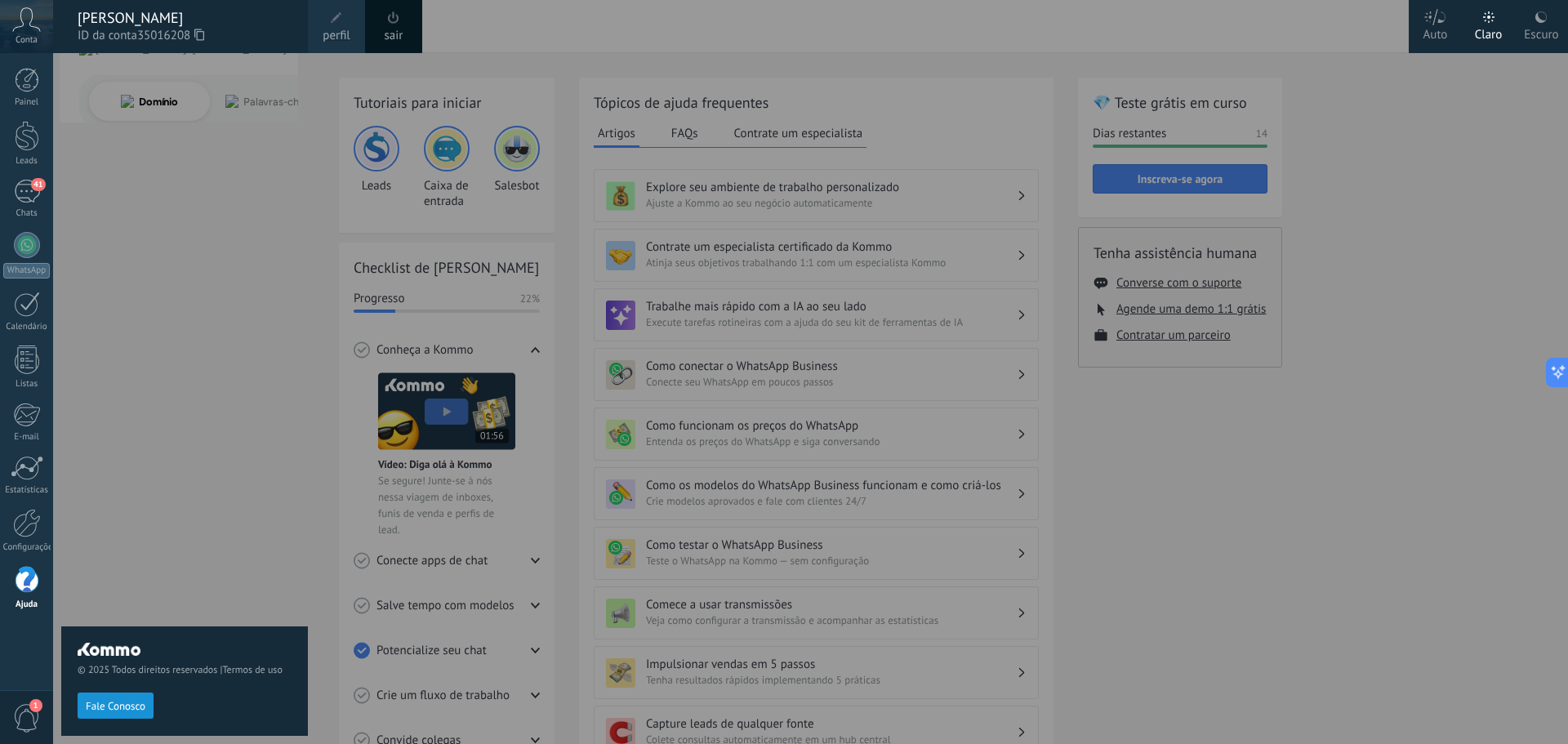
drag, startPoint x: 397, startPoint y: 23, endPoint x: 227, endPoint y: 238, distance: 274.1
click at [53, 238] on div "© 2025 Todos direitos reservados | Termos de uso Fale Conosco Auto Claro Escuro…" at bounding box center [27, 372] width 53 height 744
click at [217, 186] on div "© 2025 Todos direitos reservados | Termos de uso Fale Conosco" at bounding box center [185, 399] width 247 height 691
click at [391, 24] on span at bounding box center [393, 18] width 18 height 18
